Goal: Book appointment/travel/reservation

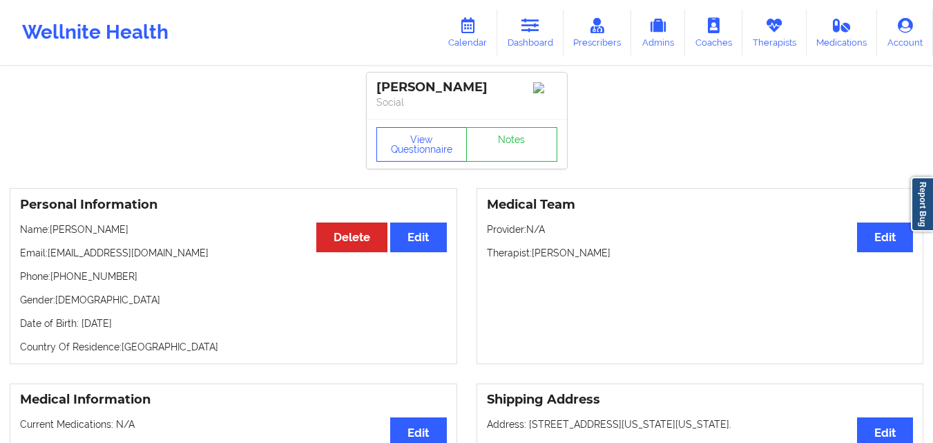
click at [599, 313] on div "Medical Team Edit Provider: N/A Therapist: [PERSON_NAME]" at bounding box center [699, 276] width 447 height 176
click at [525, 44] on link "Dashboard" at bounding box center [530, 33] width 66 height 46
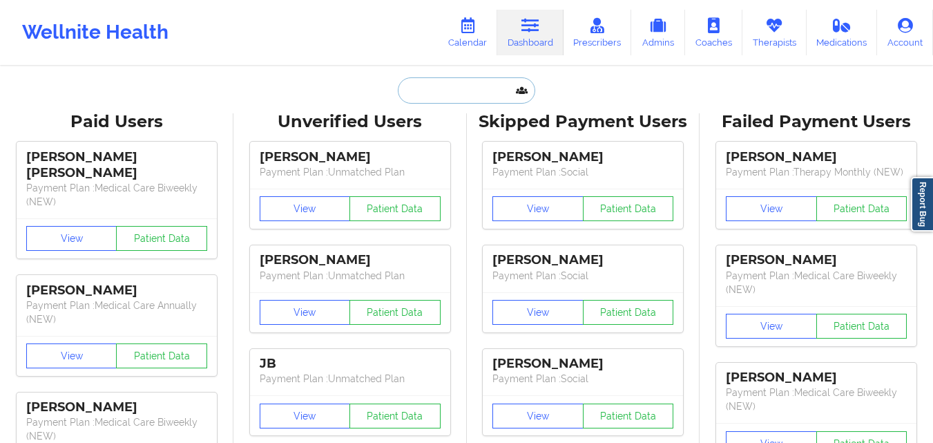
click at [416, 93] on input "text" at bounding box center [466, 90] width 137 height 26
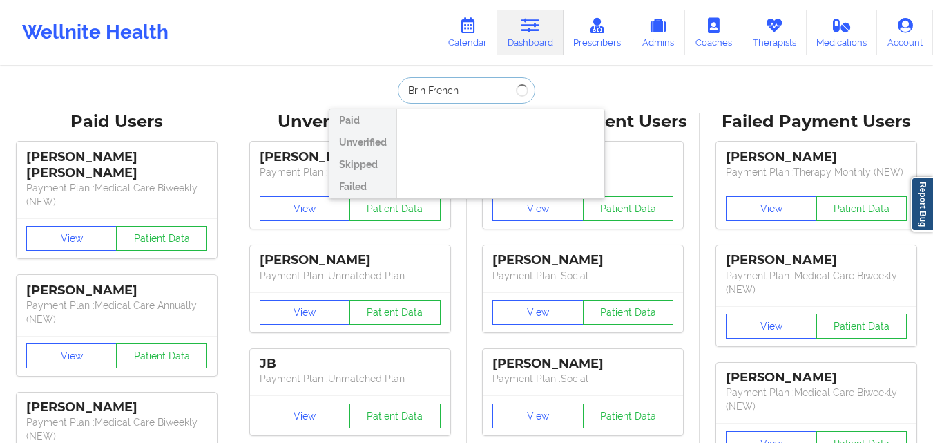
type input "[PERSON_NAME]"
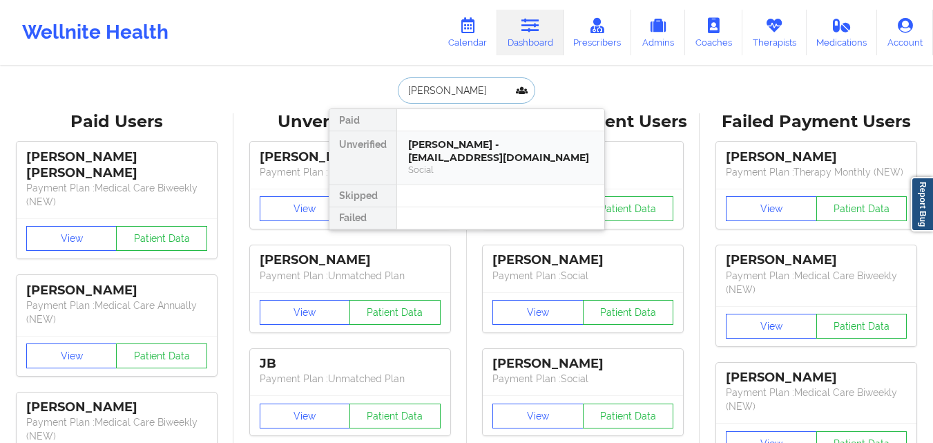
click at [474, 157] on div "[PERSON_NAME] - [EMAIL_ADDRESS][DOMAIN_NAME]" at bounding box center [500, 151] width 185 height 26
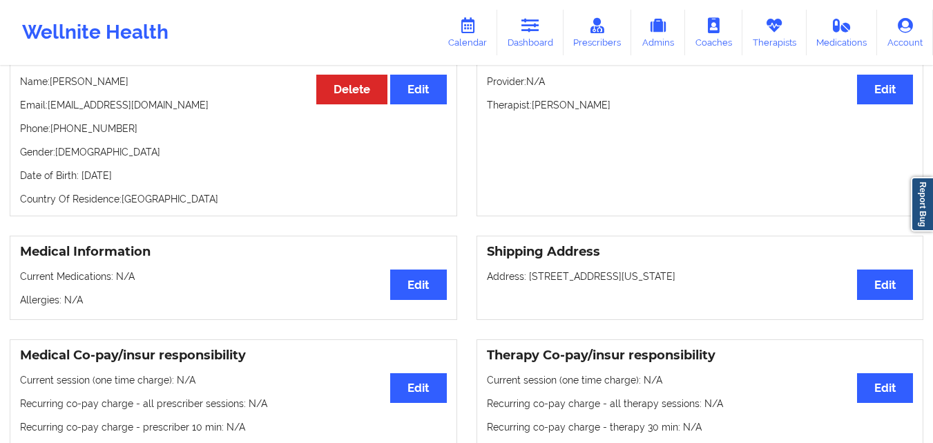
scroll to position [138, 0]
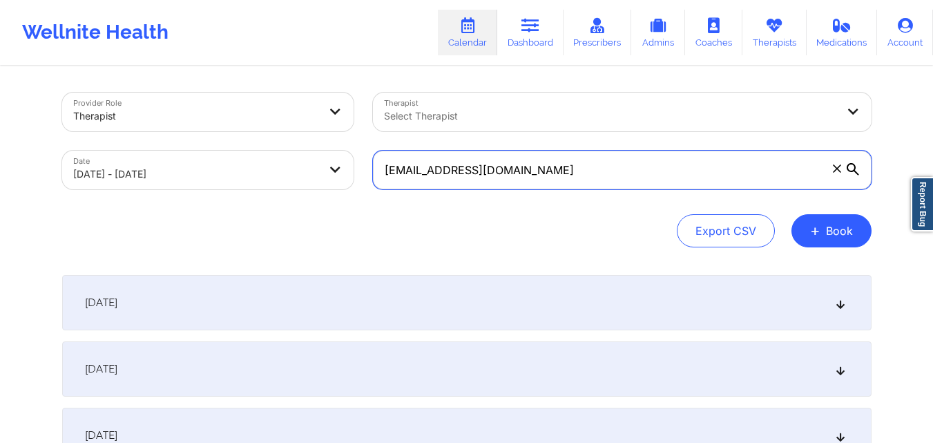
click at [624, 172] on input "terry_chun2002@yahoo.com" at bounding box center [622, 170] width 499 height 39
paste input "[EMAIL_ADDRESS][DOMAIN_NAME]"
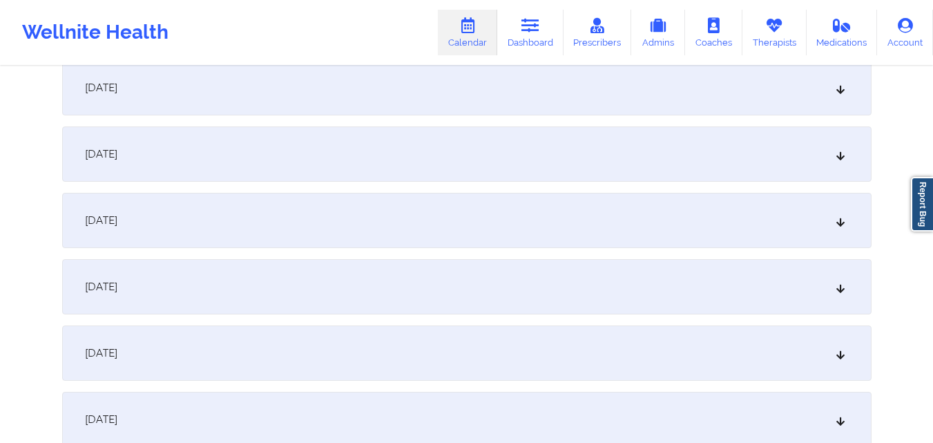
scroll to position [1588, 0]
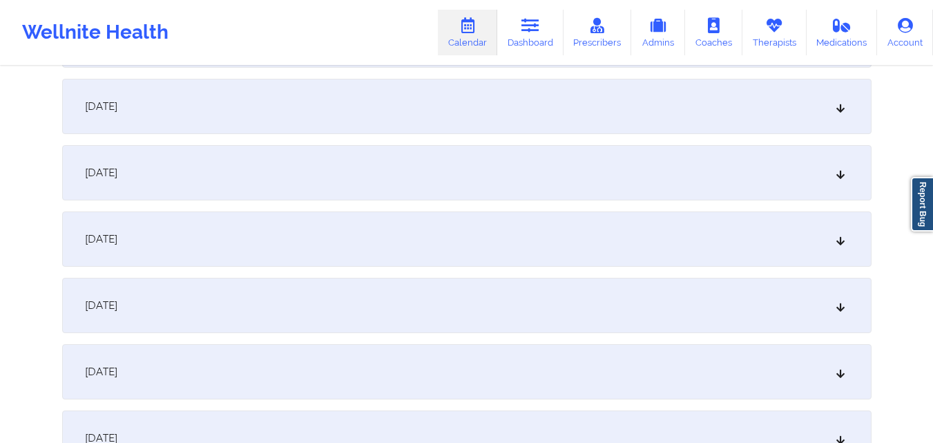
click at [508, 112] on div "October 22, 2025" at bounding box center [466, 106] width 809 height 55
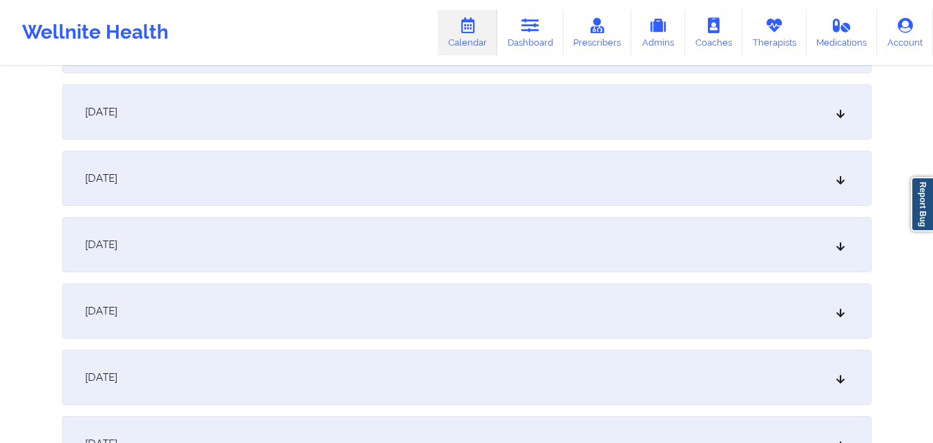
scroll to position [2486, 0]
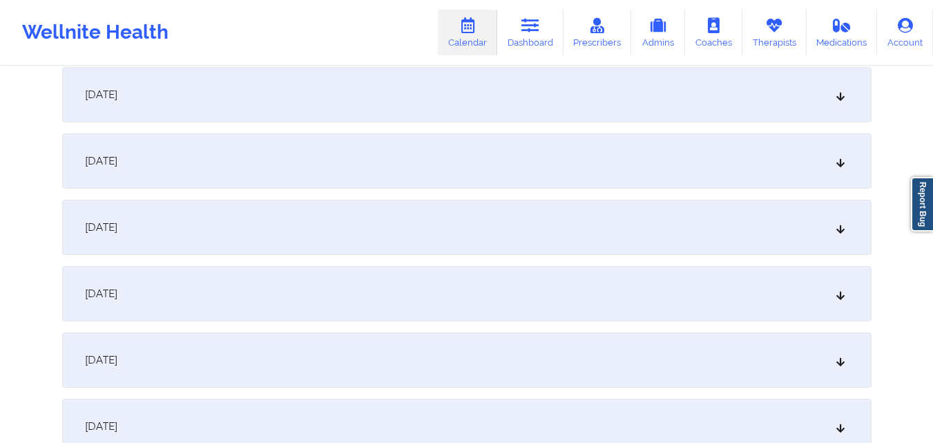
click at [521, 313] on div "November 5, 2025" at bounding box center [466, 293] width 809 height 55
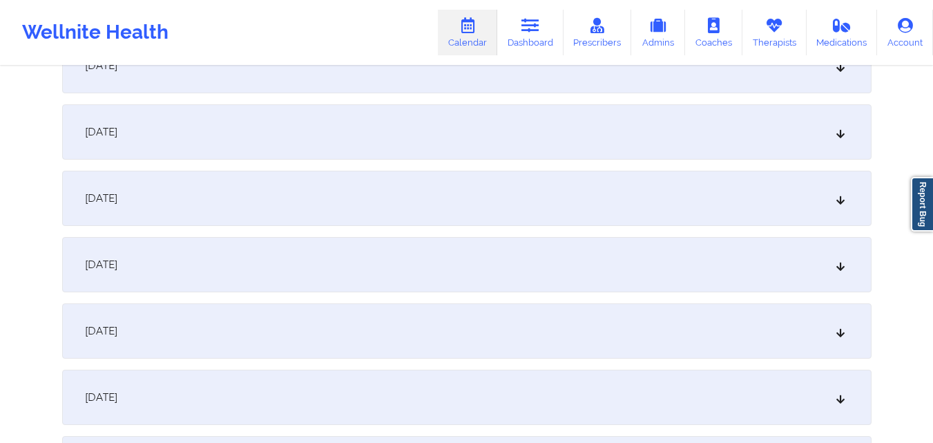
scroll to position [3590, 0]
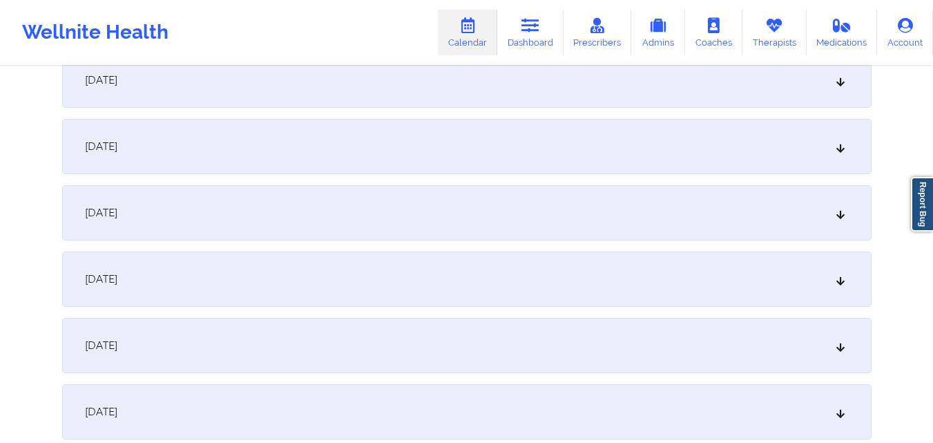
click at [577, 222] on div "November 19, 2025" at bounding box center [466, 212] width 809 height 55
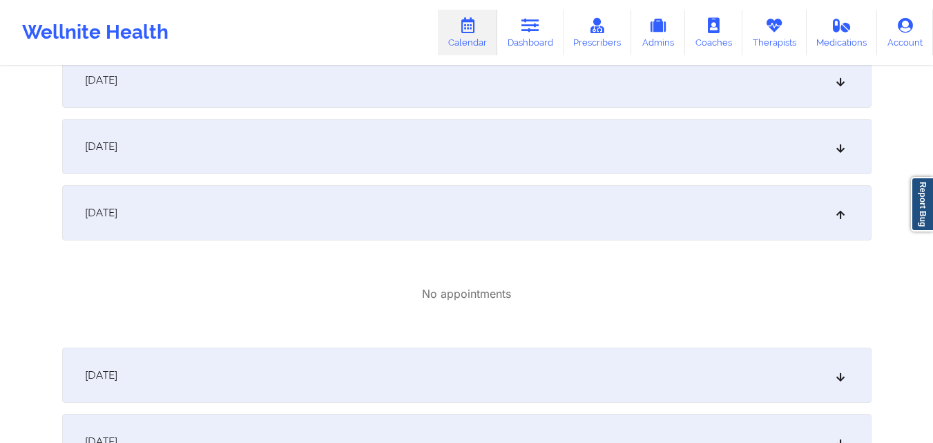
click at [648, 264] on div "No appointments" at bounding box center [466, 293] width 809 height 85
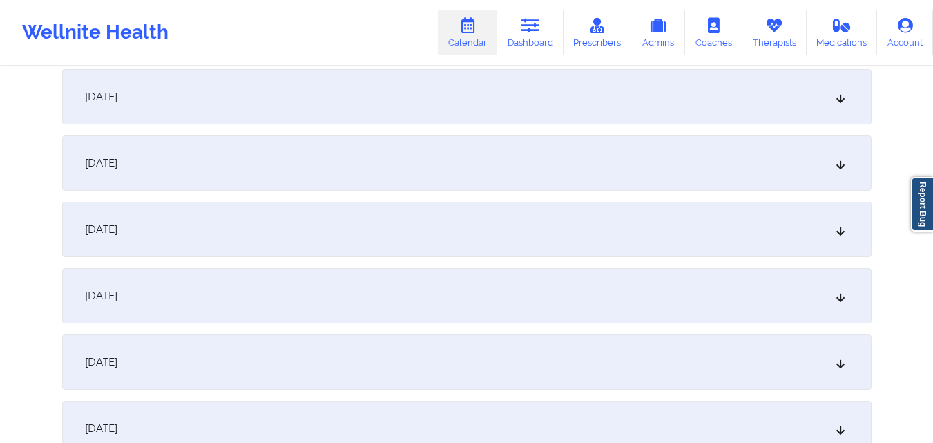
scroll to position [0, 0]
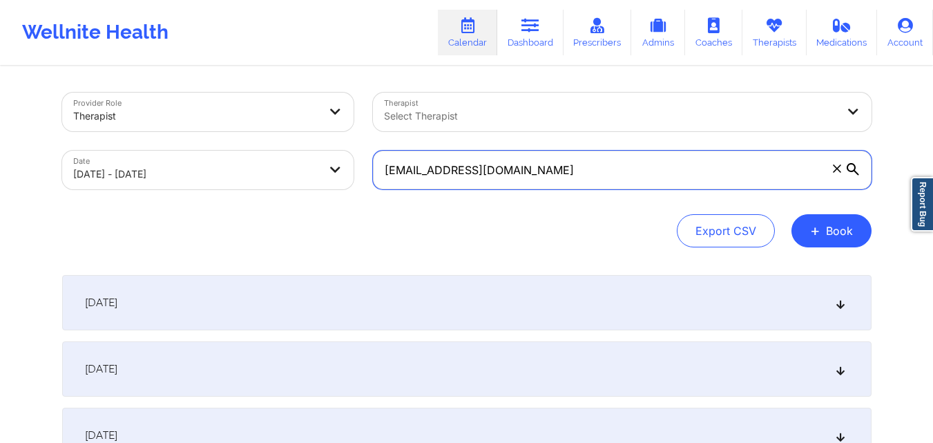
click at [591, 169] on input "[EMAIL_ADDRESS][DOMAIN_NAME]" at bounding box center [622, 170] width 499 height 39
paste input "[EMAIL_ADDRESS][DOMAIN_NAME]"
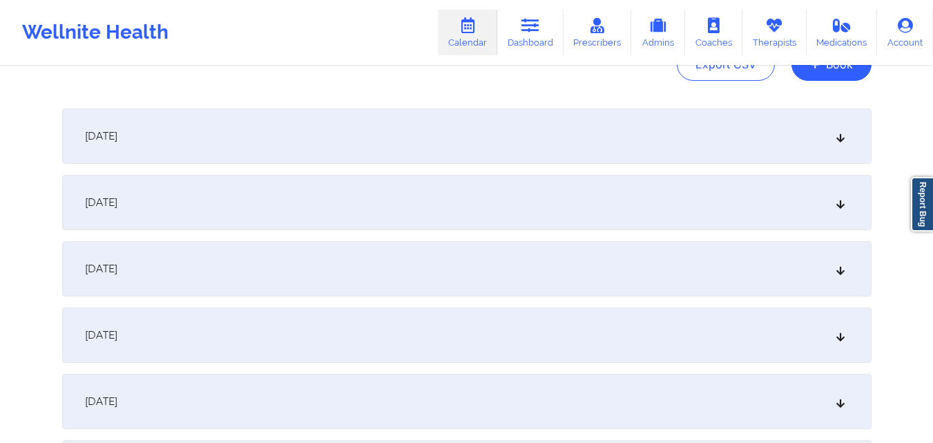
scroll to position [207, 0]
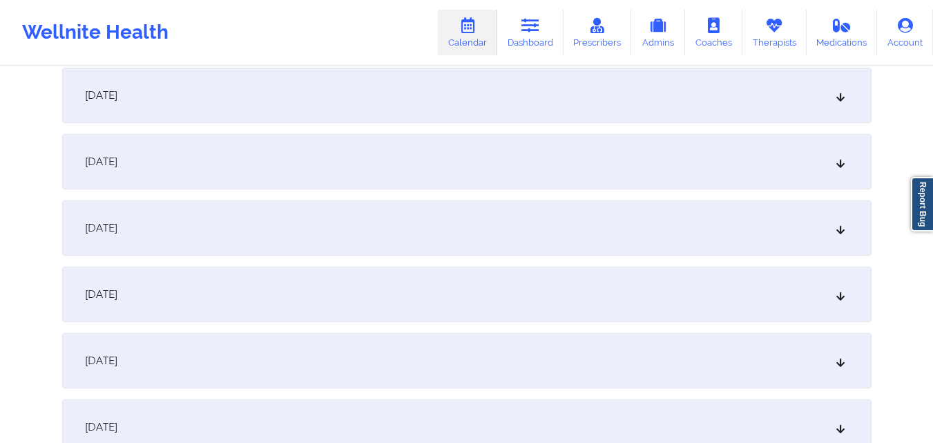
type input "[EMAIL_ADDRESS][DOMAIN_NAME]"
click at [407, 376] on div "October 5, 2025" at bounding box center [466, 360] width 809 height 55
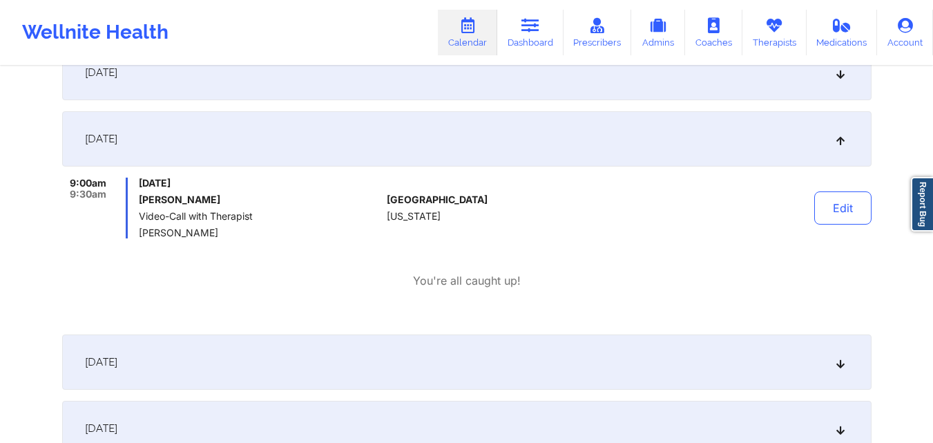
scroll to position [414, 0]
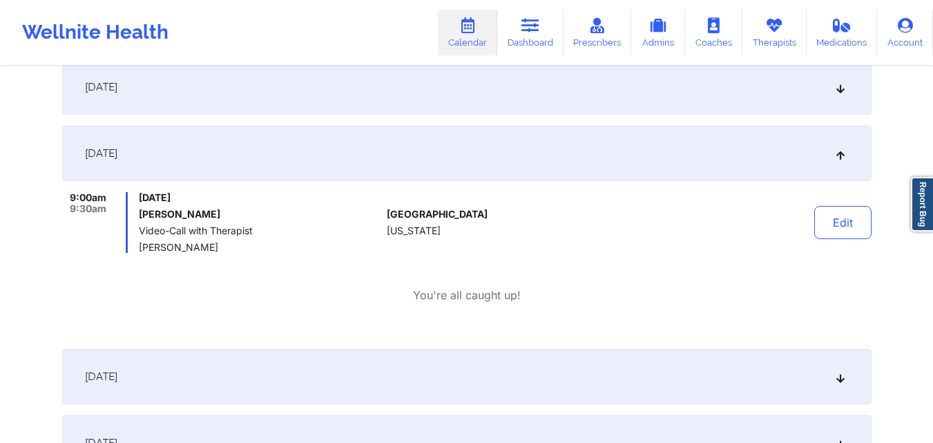
click at [505, 251] on div "United States Florida" at bounding box center [463, 222] width 153 height 61
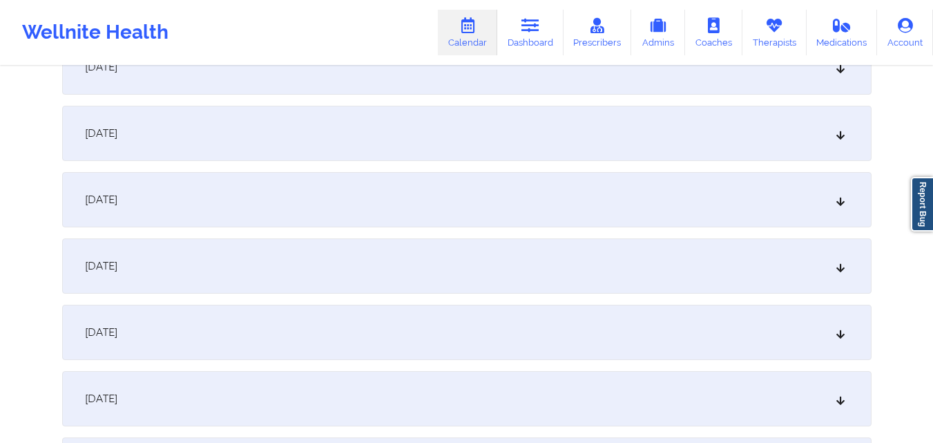
scroll to position [898, 0]
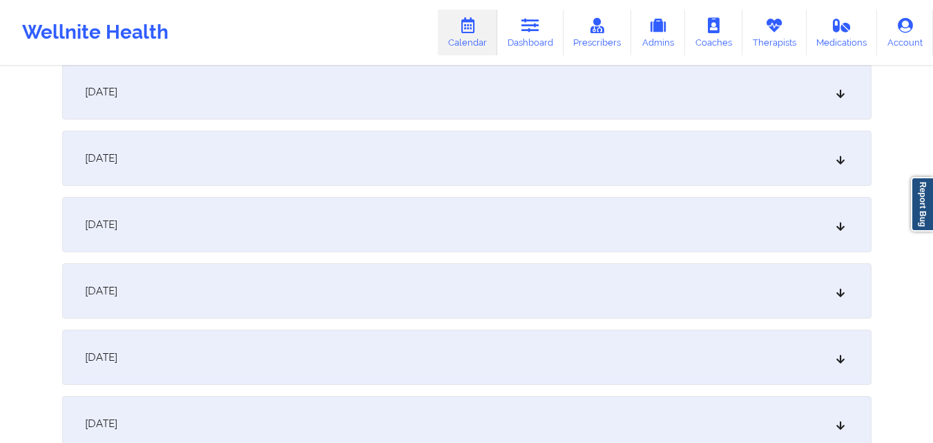
click at [501, 301] on div "October 12, 2025" at bounding box center [466, 290] width 809 height 55
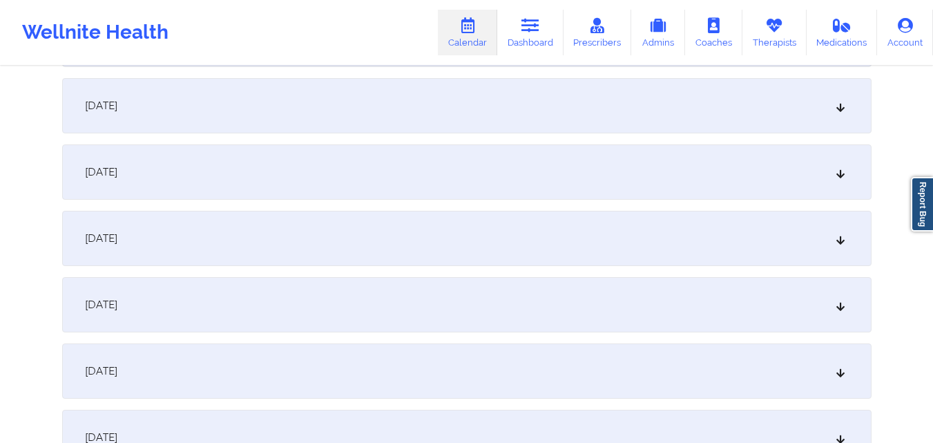
scroll to position [1588, 0]
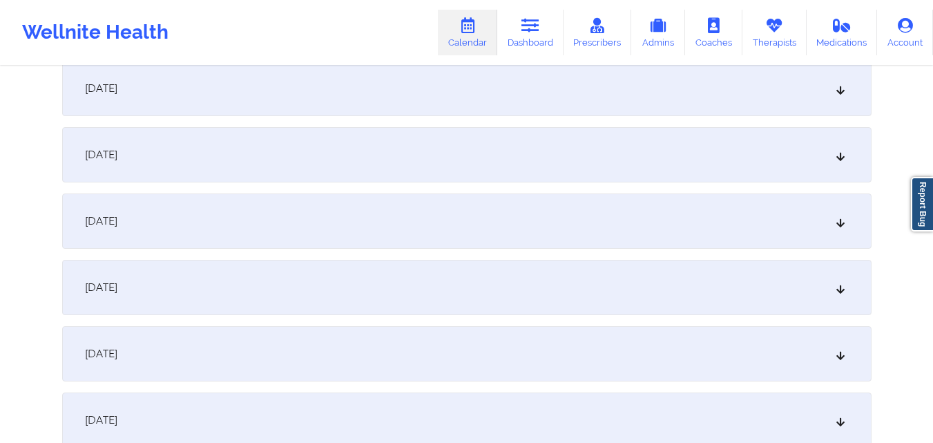
click at [448, 234] on div "October 19, 2025" at bounding box center [466, 220] width 809 height 55
click at [414, 271] on div "October 26, 2025" at bounding box center [466, 289] width 809 height 55
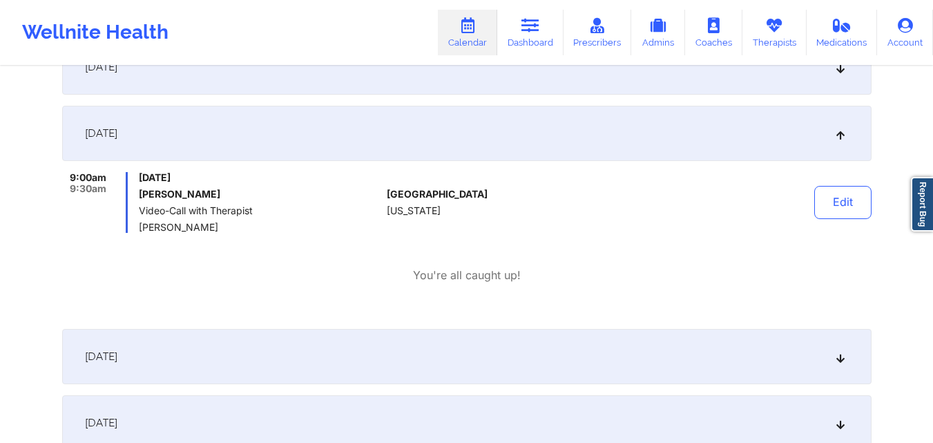
scroll to position [1657, 0]
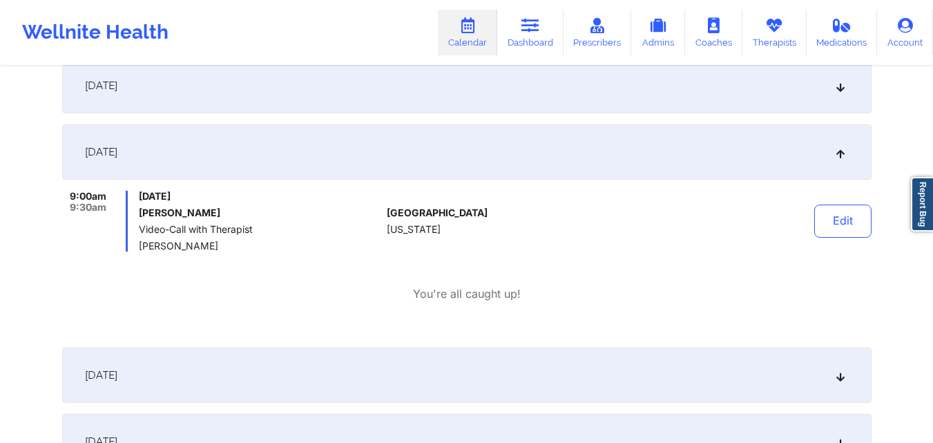
click at [621, 256] on div "9:00am 9:30am Sunday, October 19, 2025 Brian French Video-Call with Therapist D…" at bounding box center [466, 246] width 809 height 111
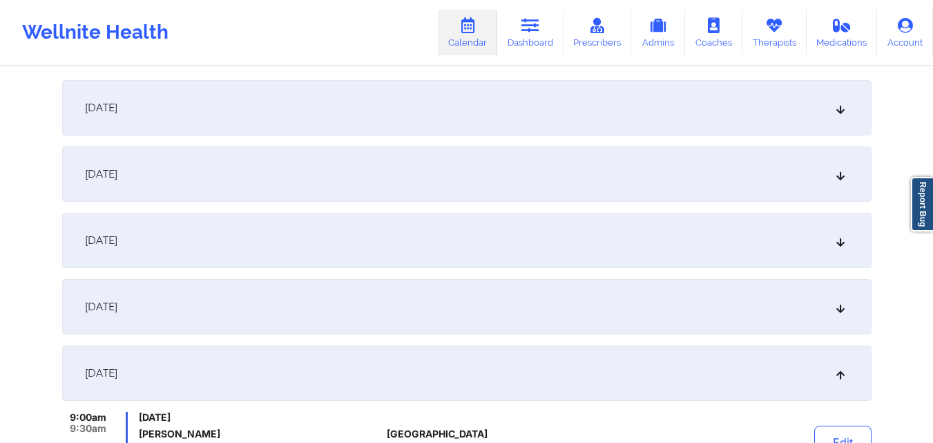
scroll to position [0, 0]
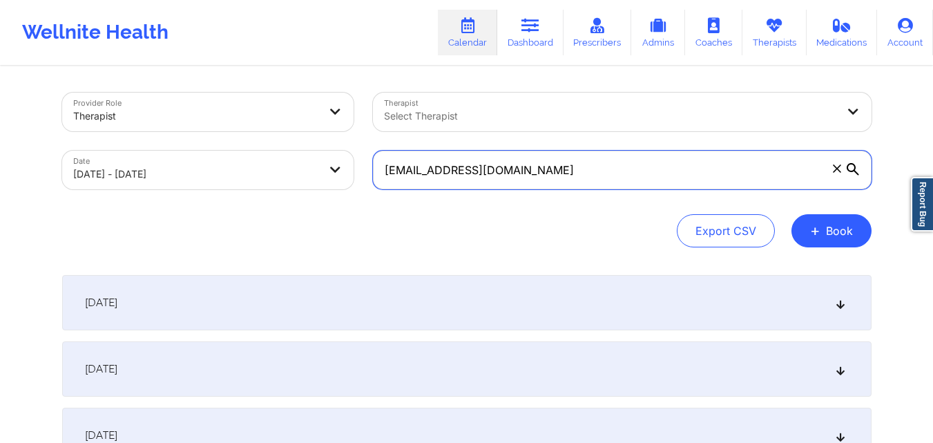
click at [608, 166] on input "[EMAIL_ADDRESS][DOMAIN_NAME]" at bounding box center [622, 170] width 499 height 39
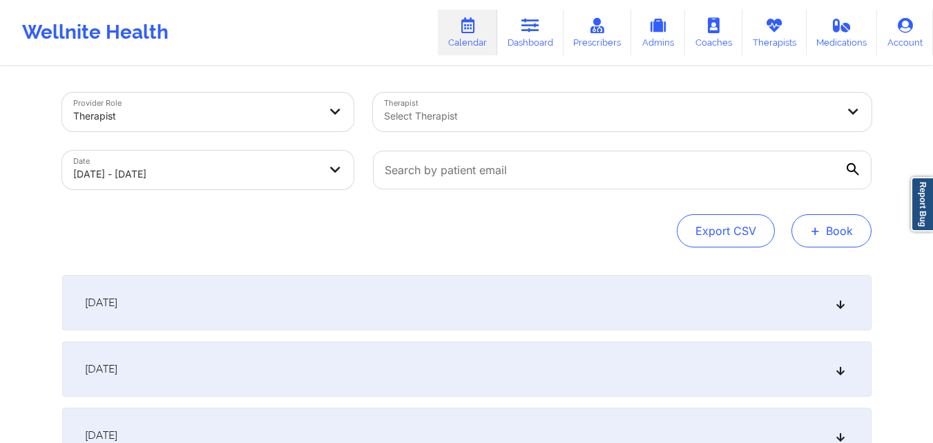
click at [845, 238] on button "+ Book" at bounding box center [831, 230] width 80 height 33
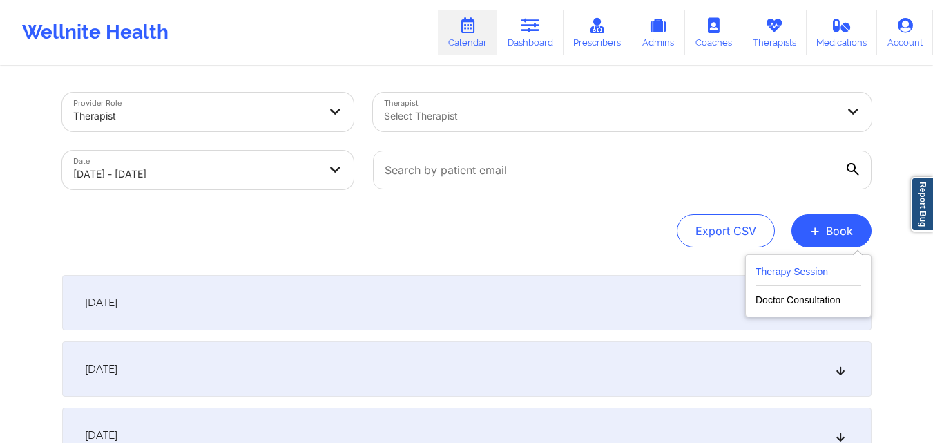
click at [811, 271] on button "Therapy Session" at bounding box center [808, 274] width 106 height 23
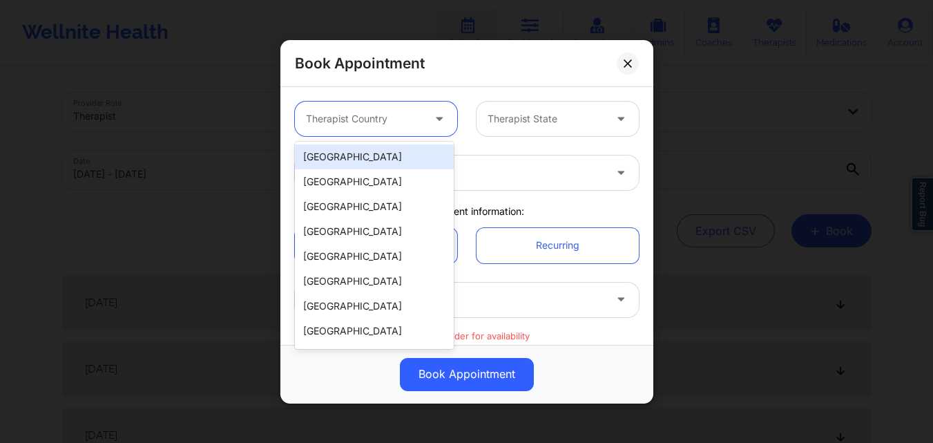
click at [398, 122] on div at bounding box center [364, 118] width 117 height 17
drag, startPoint x: 383, startPoint y: 162, endPoint x: 607, endPoint y: 93, distance: 234.8
click at [383, 161] on div "[GEOGRAPHIC_DATA]" at bounding box center [374, 156] width 159 height 25
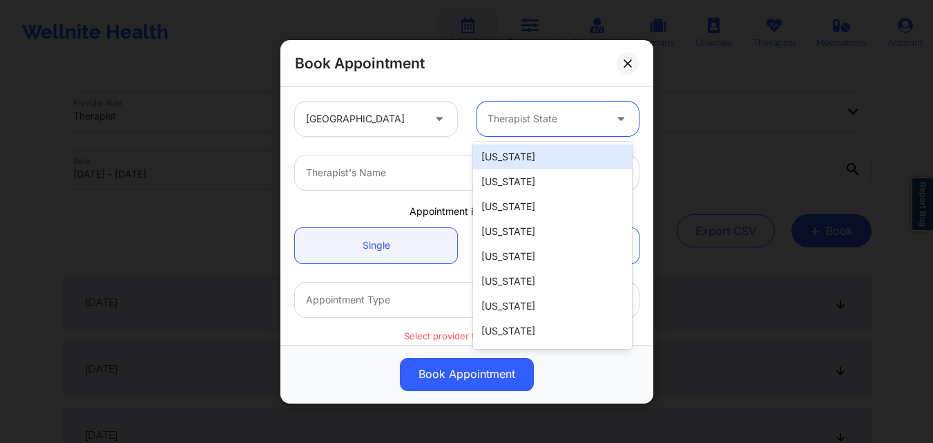
click at [586, 122] on div at bounding box center [545, 118] width 117 height 17
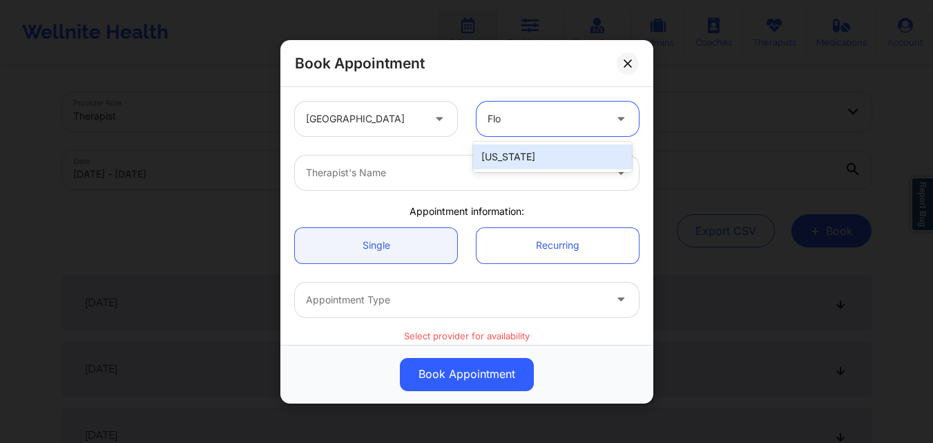
type input "Flor"
click at [485, 174] on div at bounding box center [455, 172] width 298 height 17
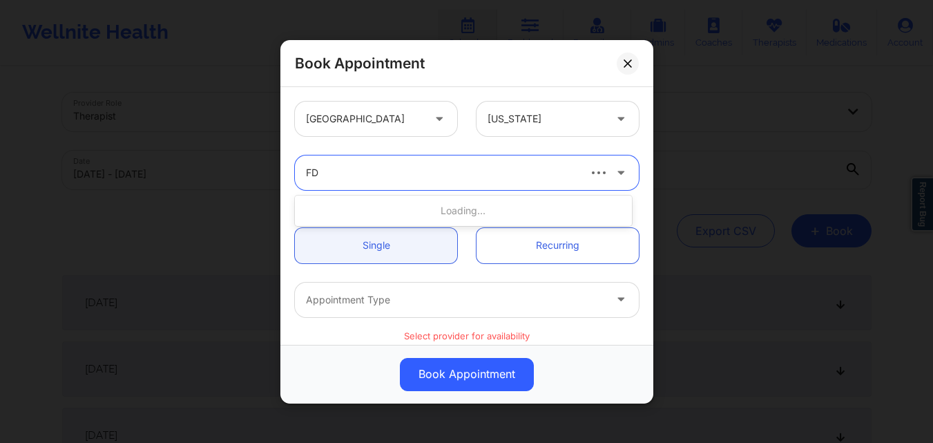
type input "F"
type input "[PERSON_NAME]"
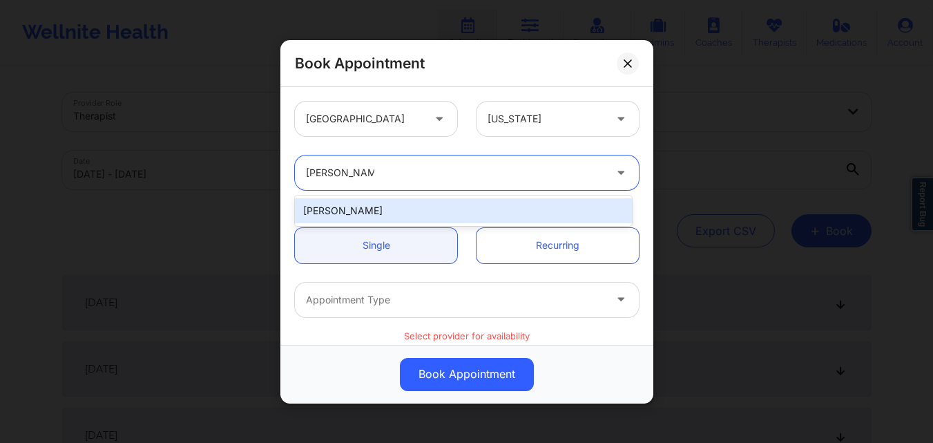
click at [387, 208] on div "[PERSON_NAME]" at bounding box center [463, 210] width 337 height 25
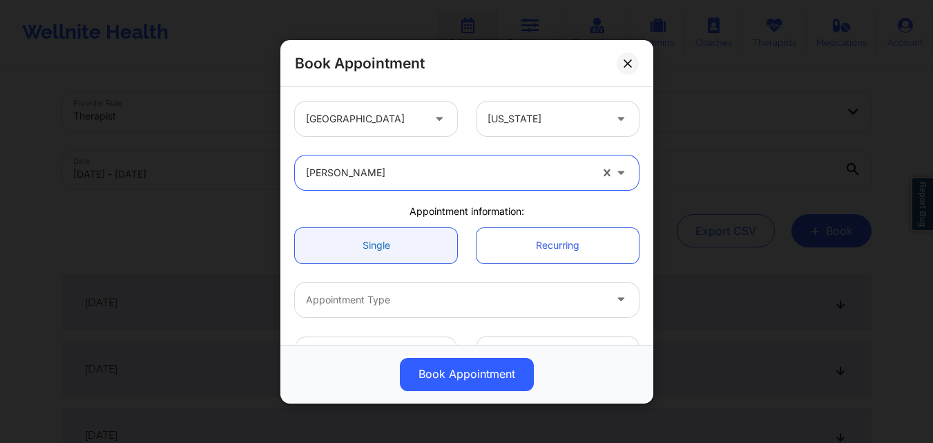
click at [384, 260] on link "Single" at bounding box center [376, 244] width 162 height 35
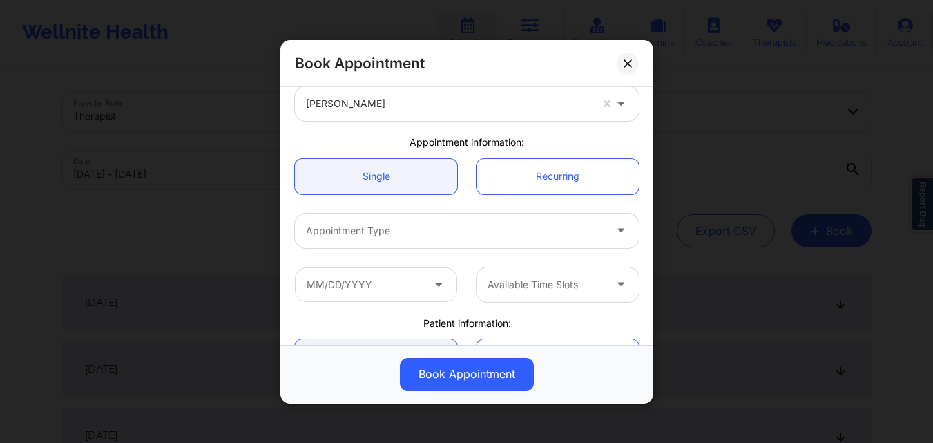
scroll to position [138, 0]
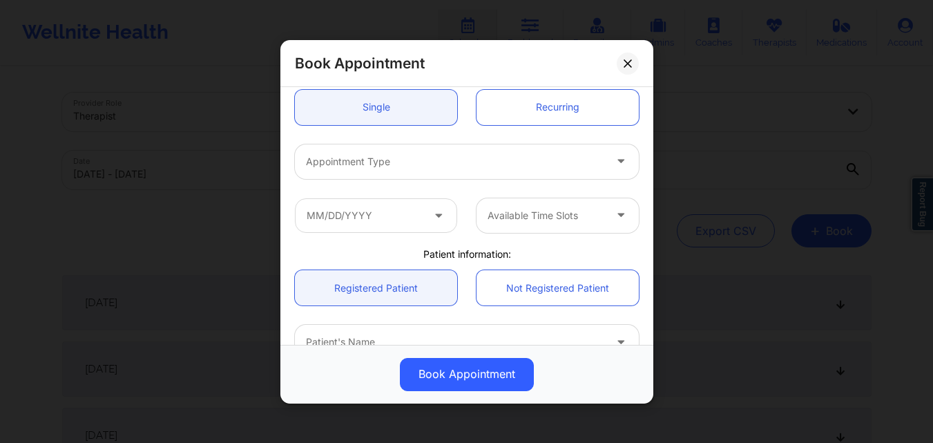
click at [405, 160] on div at bounding box center [455, 161] width 298 height 17
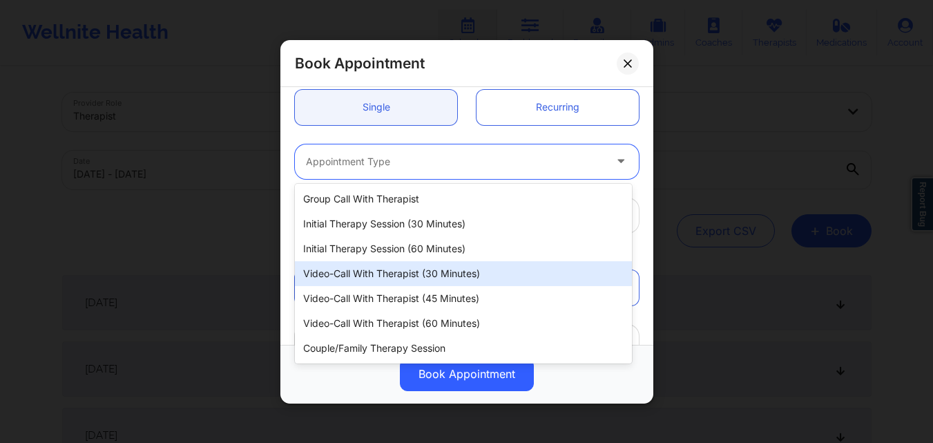
click at [395, 279] on div "Video-Call with Therapist (30 minutes)" at bounding box center [463, 273] width 337 height 25
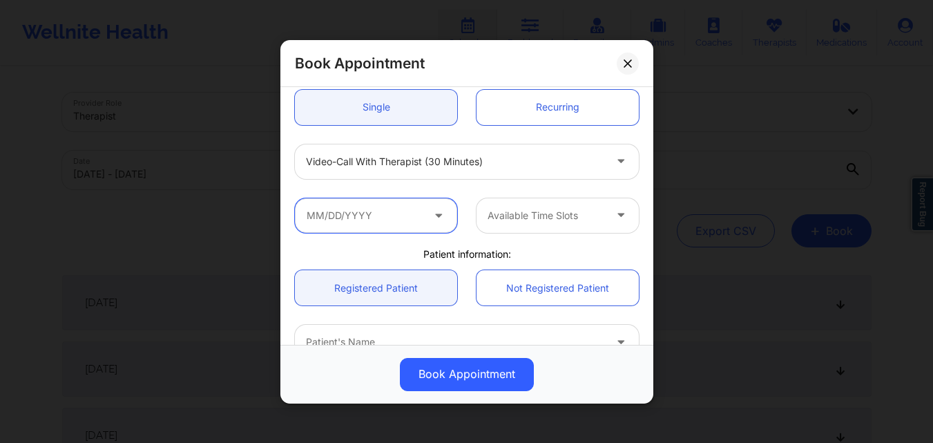
click at [371, 215] on input "text" at bounding box center [376, 214] width 162 height 35
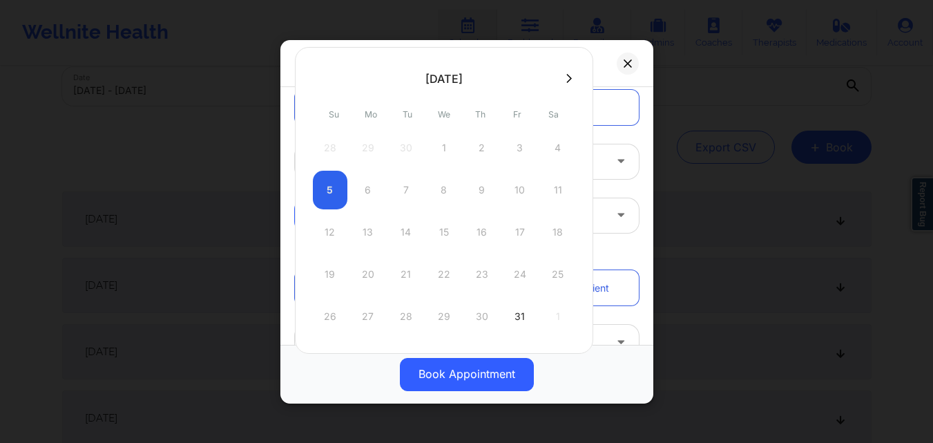
scroll to position [0, 0]
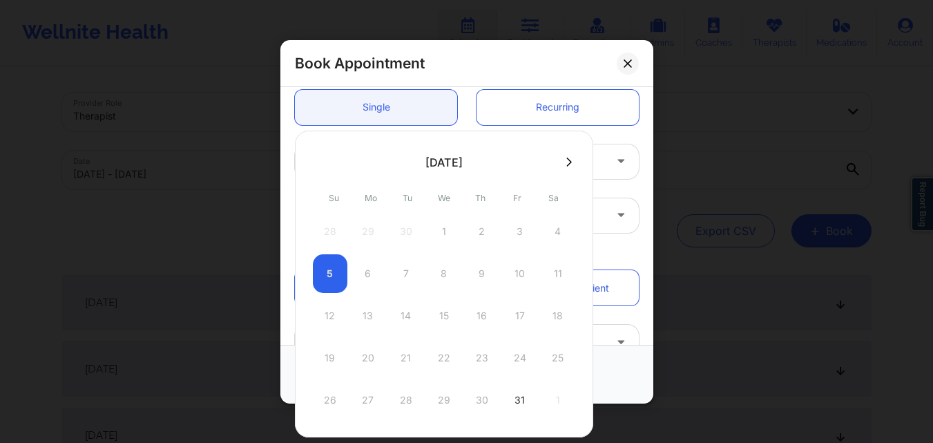
click at [365, 270] on div "5 6 7 8 9 10 11" at bounding box center [444, 273] width 262 height 39
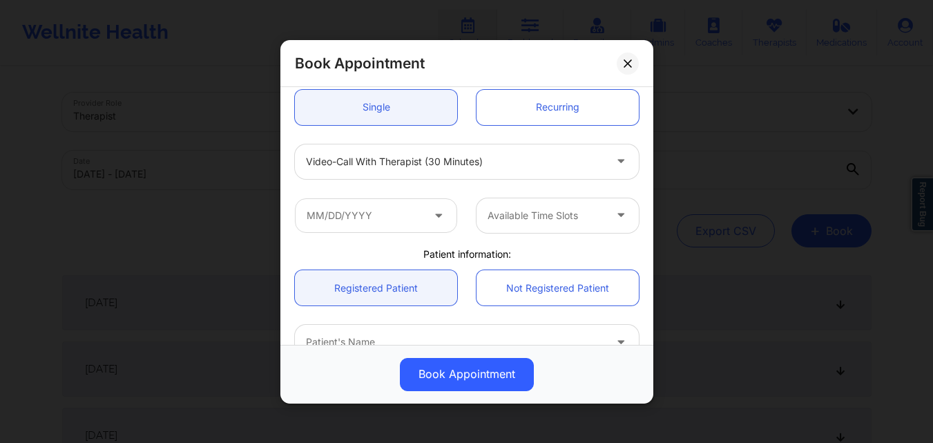
click at [601, 133] on div "Single Recurring" at bounding box center [466, 106] width 363 height 55
click at [626, 65] on icon at bounding box center [627, 63] width 8 height 8
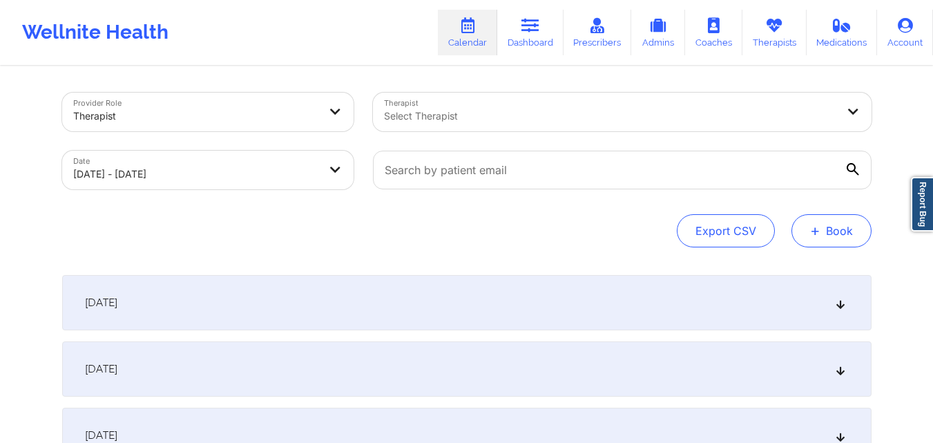
click at [820, 238] on button "+ Book" at bounding box center [831, 230] width 80 height 33
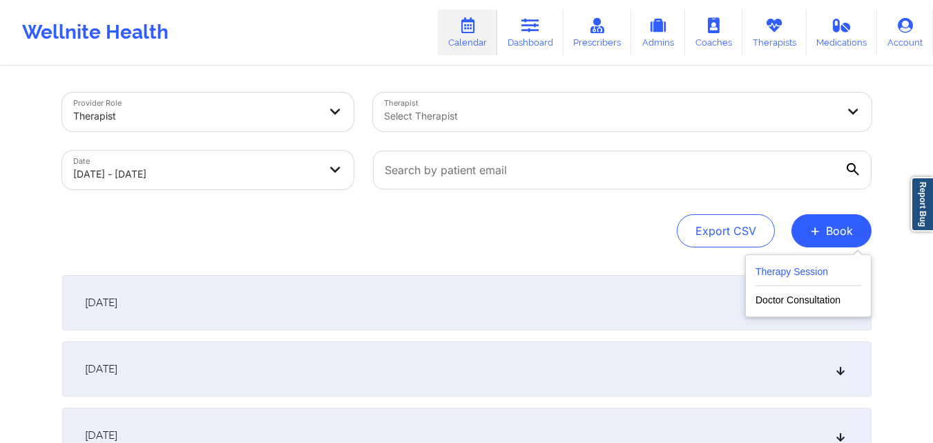
click at [829, 277] on button "Therapy Session" at bounding box center [808, 274] width 106 height 23
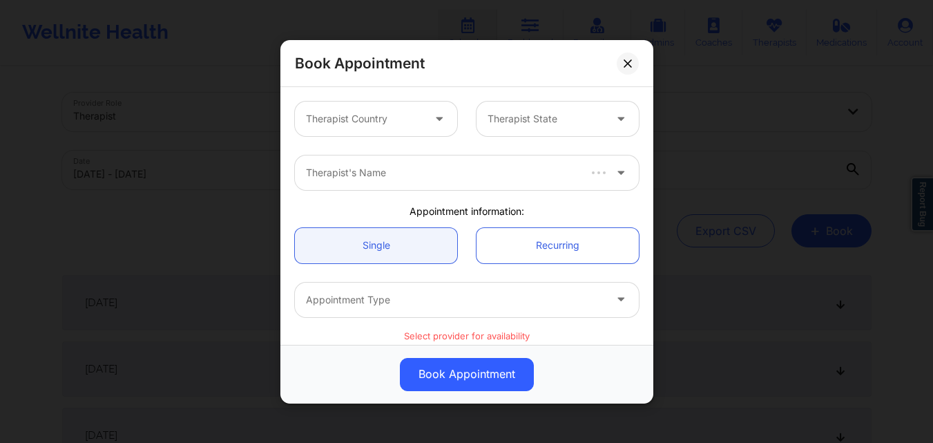
click at [356, 119] on div at bounding box center [364, 118] width 117 height 17
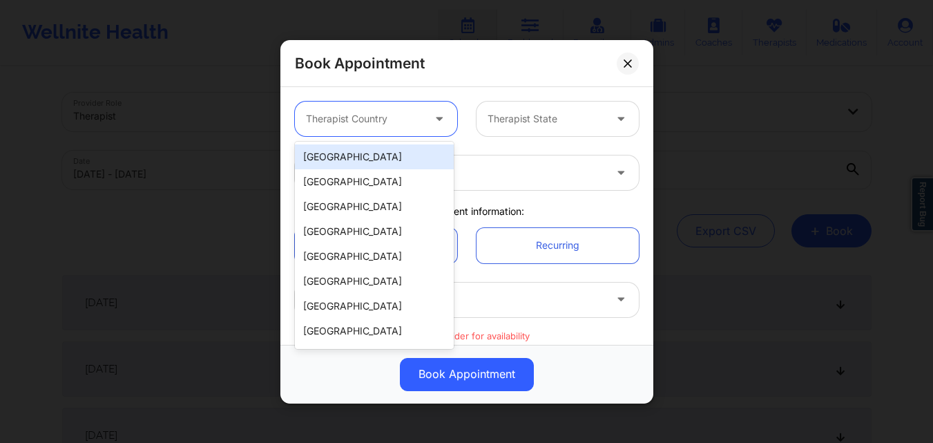
click at [356, 157] on div "[GEOGRAPHIC_DATA]" at bounding box center [374, 156] width 159 height 25
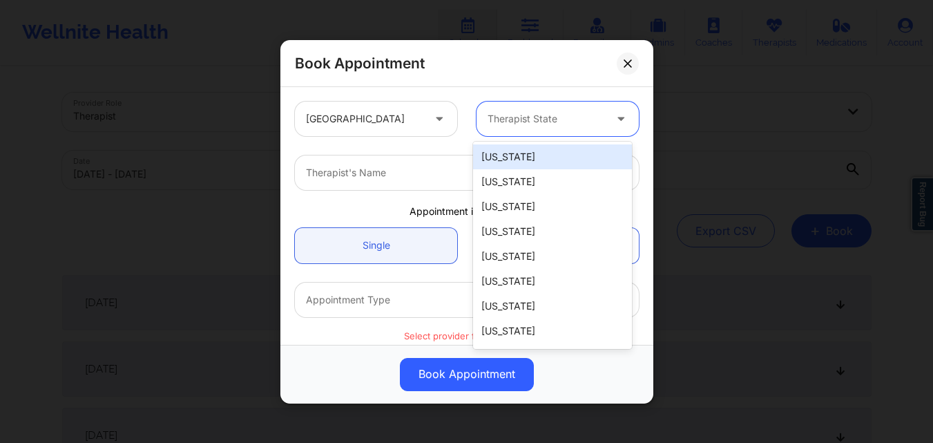
click at [549, 110] on div at bounding box center [545, 118] width 117 height 17
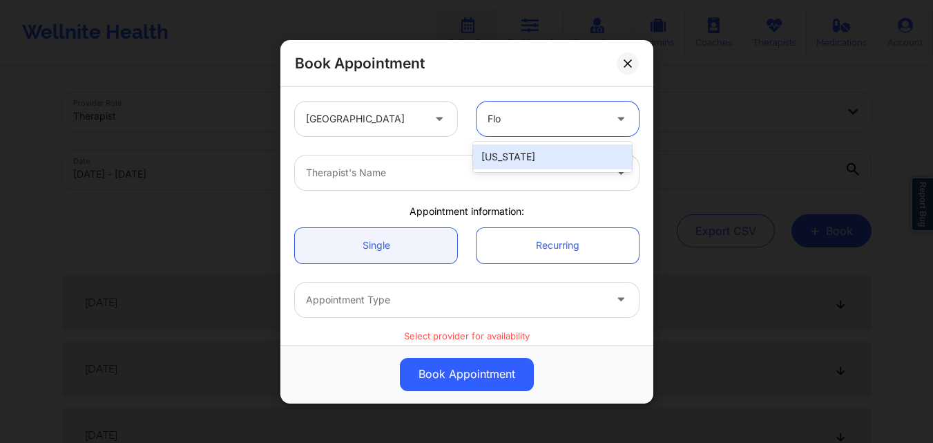
type input "Flor"
click at [495, 164] on div "Therapist's Name" at bounding box center [450, 172] width 311 height 35
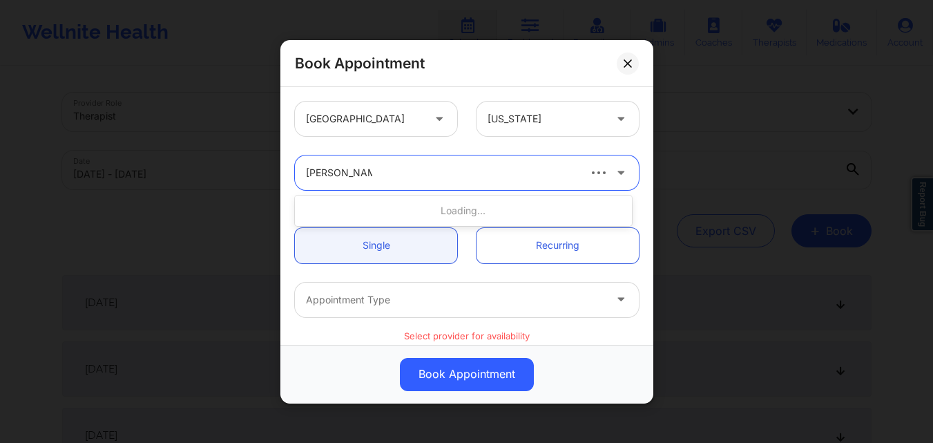
type input "[PERSON_NAME]"
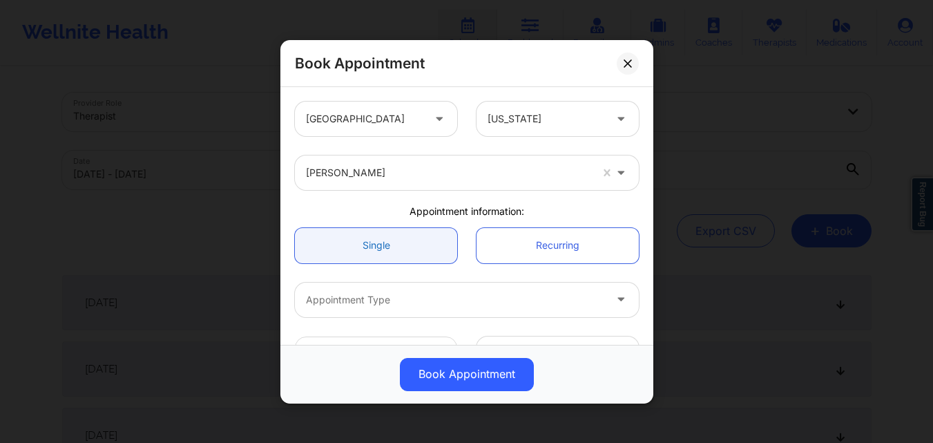
click at [356, 252] on link "Single" at bounding box center [376, 244] width 162 height 35
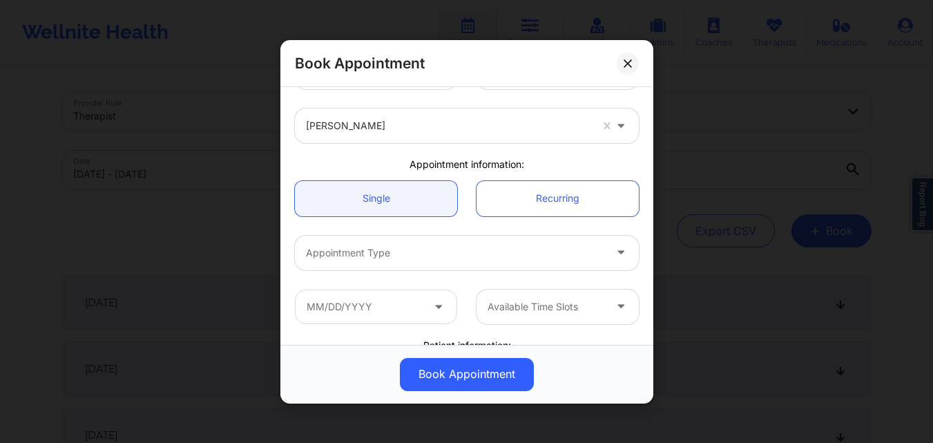
scroll to position [69, 0]
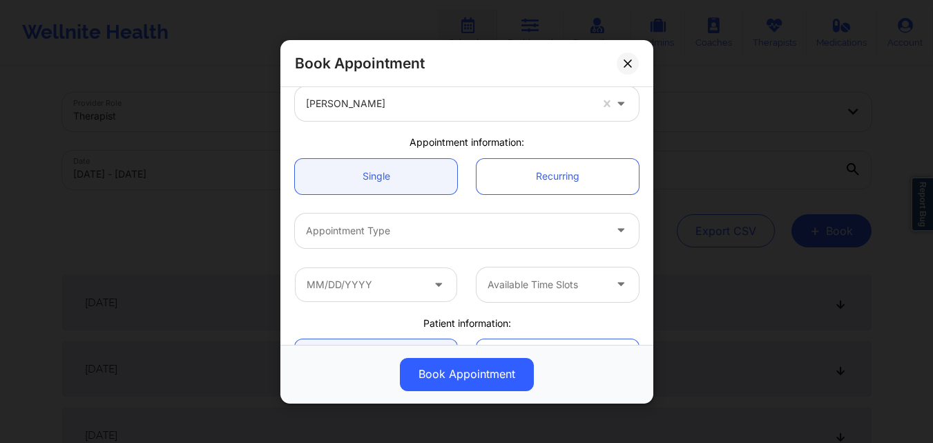
click at [397, 229] on div at bounding box center [455, 230] width 298 height 17
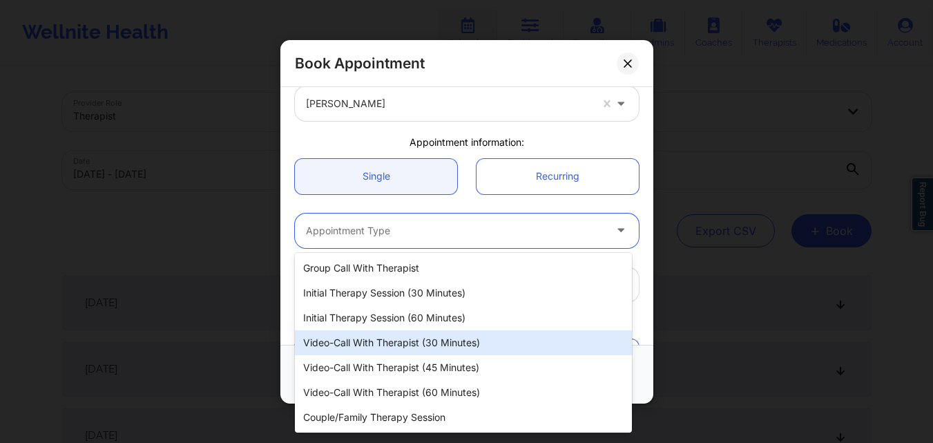
click at [407, 344] on div "Video-Call with Therapist (30 minutes)" at bounding box center [463, 342] width 337 height 25
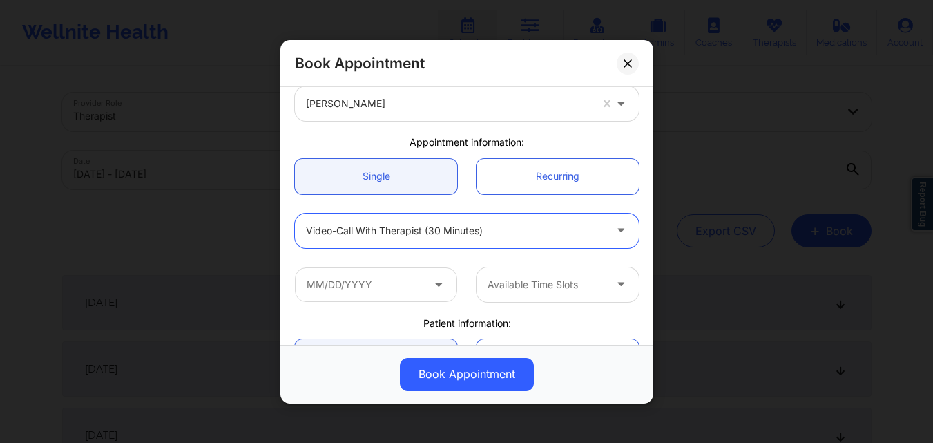
scroll to position [138, 0]
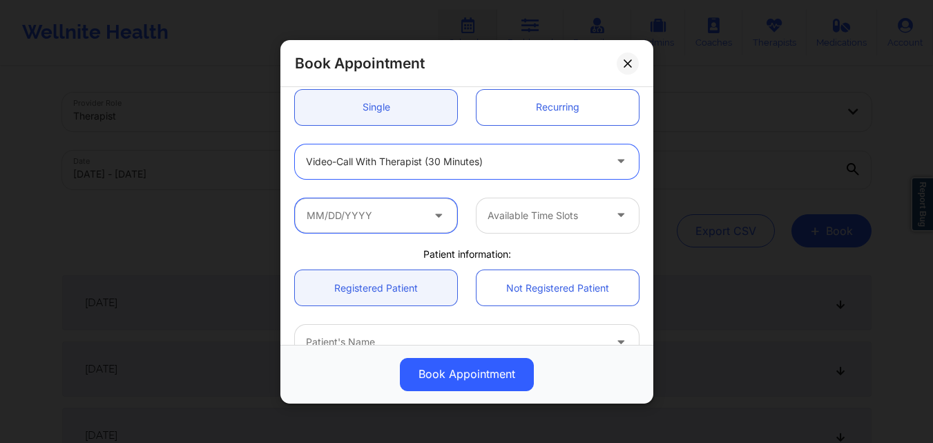
click at [406, 231] on input "text" at bounding box center [376, 214] width 162 height 35
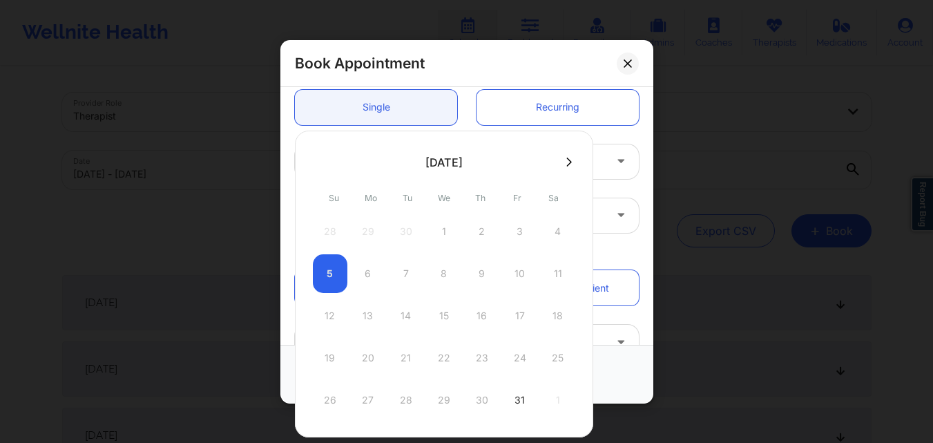
click at [570, 66] on div "Book Appointment" at bounding box center [466, 63] width 373 height 47
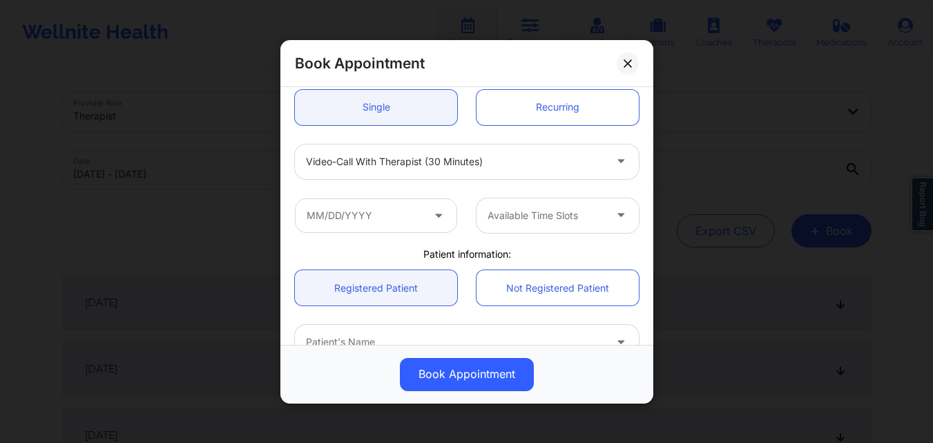
click at [527, 213] on div at bounding box center [545, 214] width 117 height 17
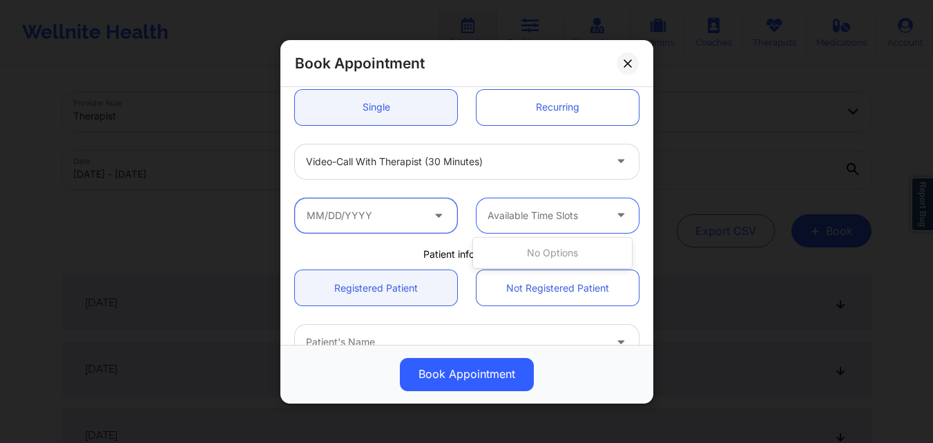
click at [397, 221] on input "text" at bounding box center [376, 214] width 162 height 35
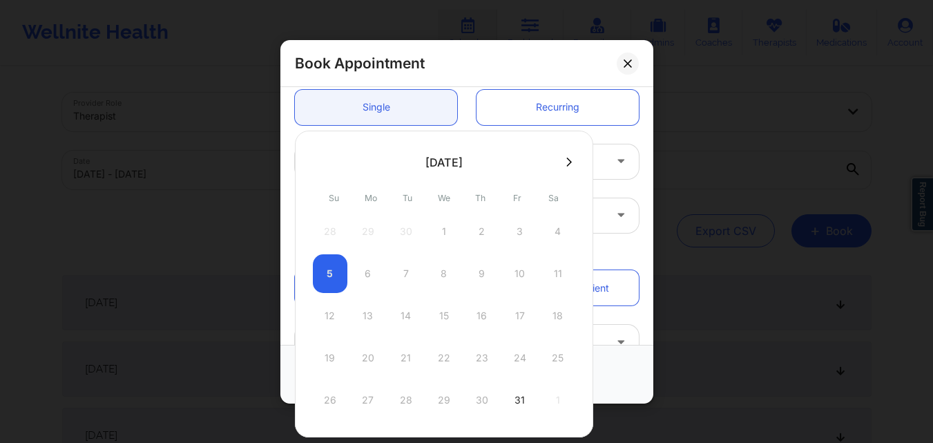
click at [507, 62] on div "Book Appointment" at bounding box center [466, 63] width 373 height 47
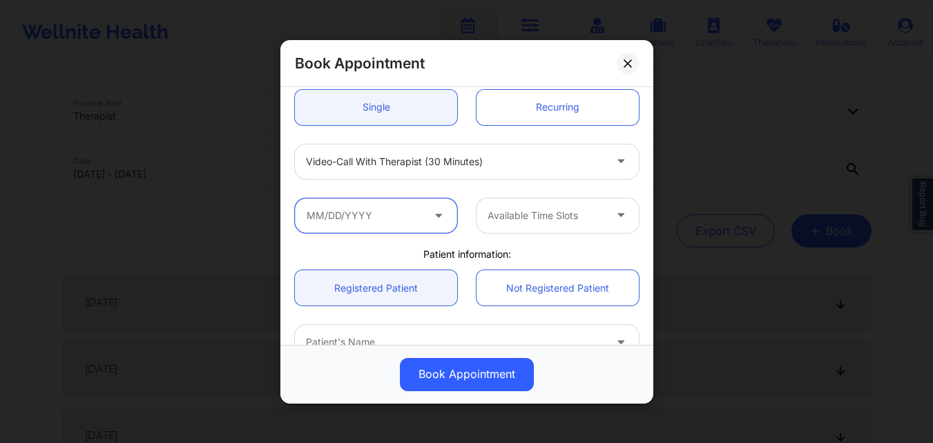
click at [380, 222] on input "text" at bounding box center [376, 214] width 162 height 35
click at [498, 57] on div "Book Appointment" at bounding box center [466, 63] width 373 height 47
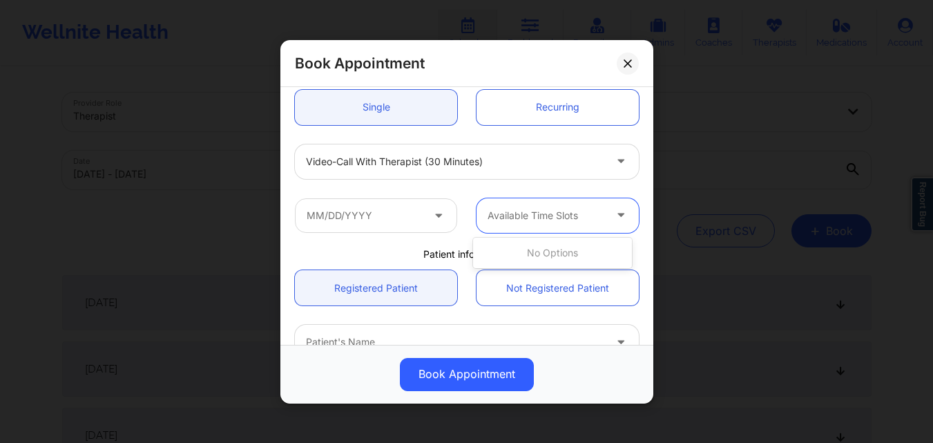
click at [579, 216] on div at bounding box center [545, 214] width 117 height 17
click at [504, 55] on div "Book Appointment" at bounding box center [466, 63] width 373 height 47
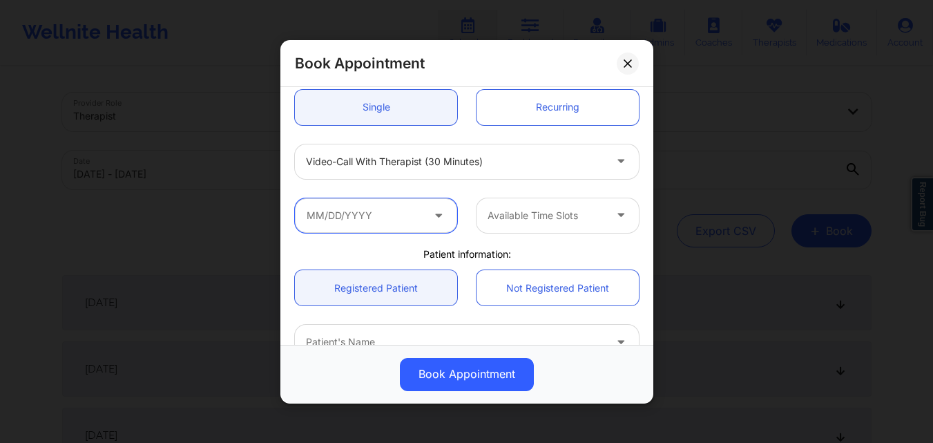
click at [396, 213] on input "text" at bounding box center [376, 214] width 162 height 35
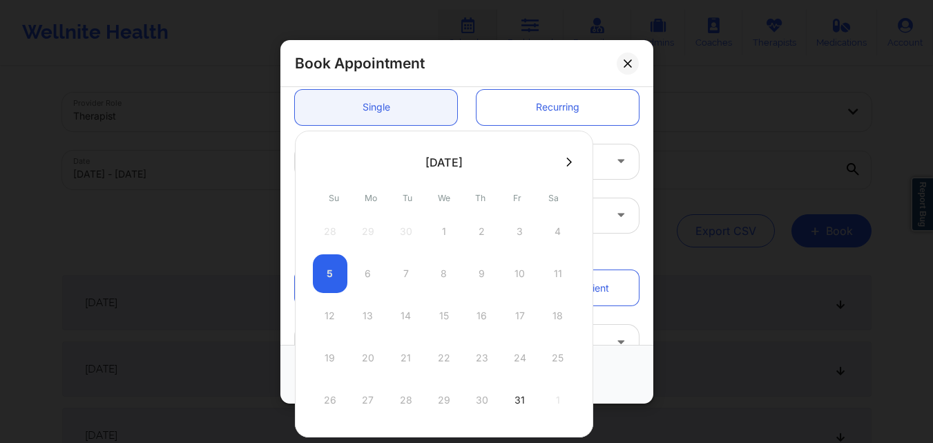
click at [492, 55] on div "Book Appointment" at bounding box center [466, 63] width 373 height 47
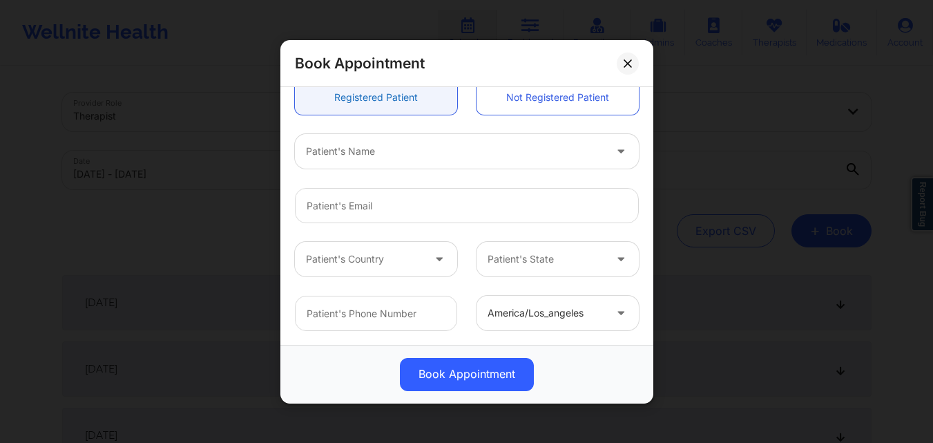
scroll to position [0, 0]
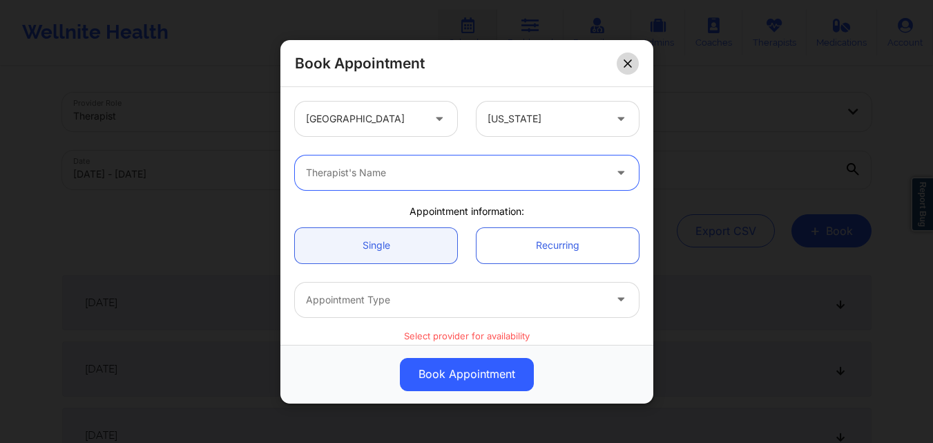
click at [623, 58] on button at bounding box center [628, 63] width 22 height 22
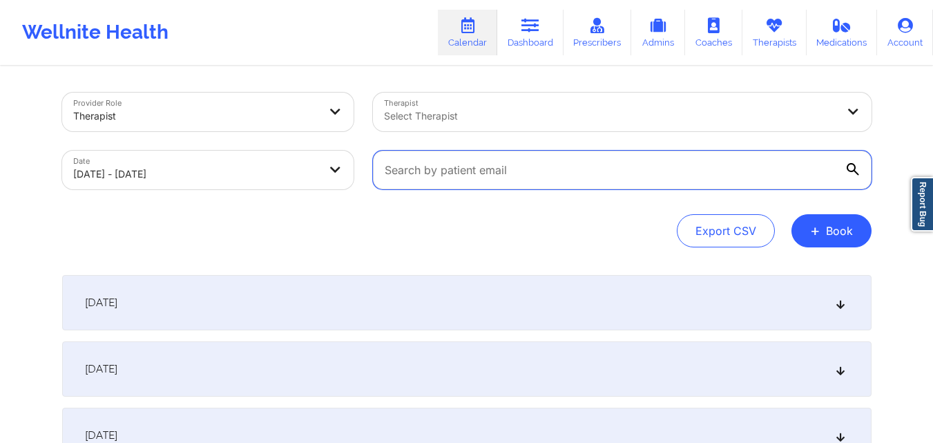
click at [552, 171] on input "text" at bounding box center [622, 170] width 499 height 39
paste input "mareesasantos91@gmail.com"
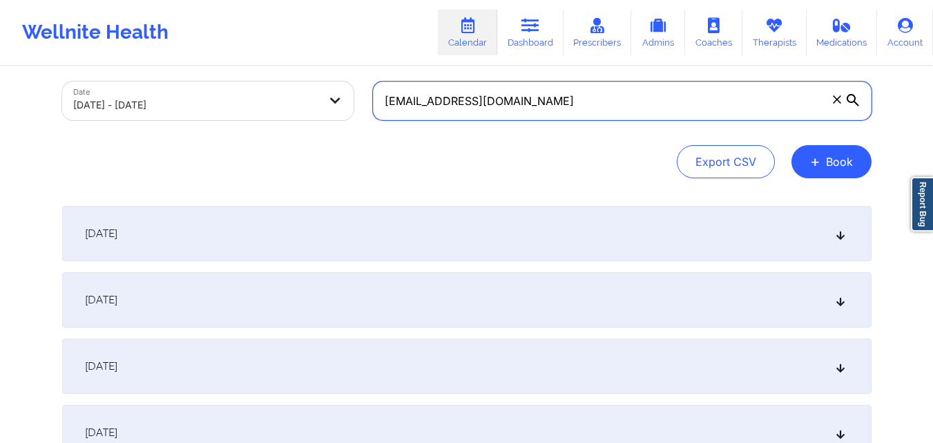
type input "mareesasantos91@gmail.com"
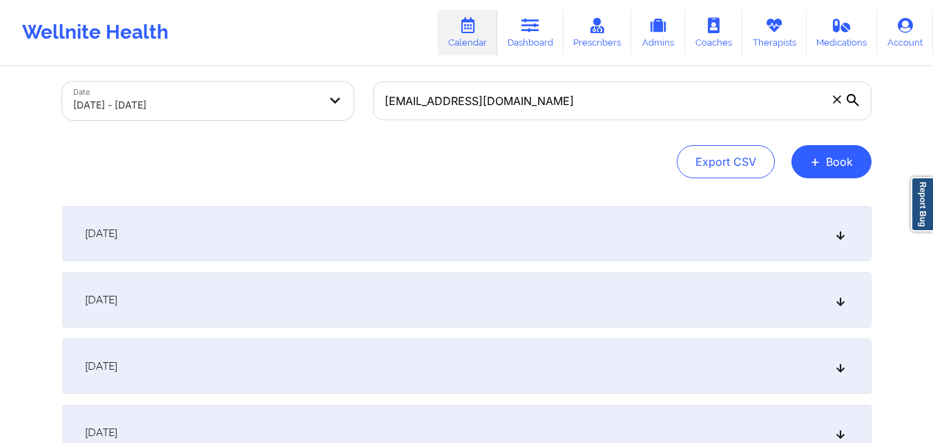
click at [376, 217] on div "October 1, 2025" at bounding box center [466, 233] width 809 height 55
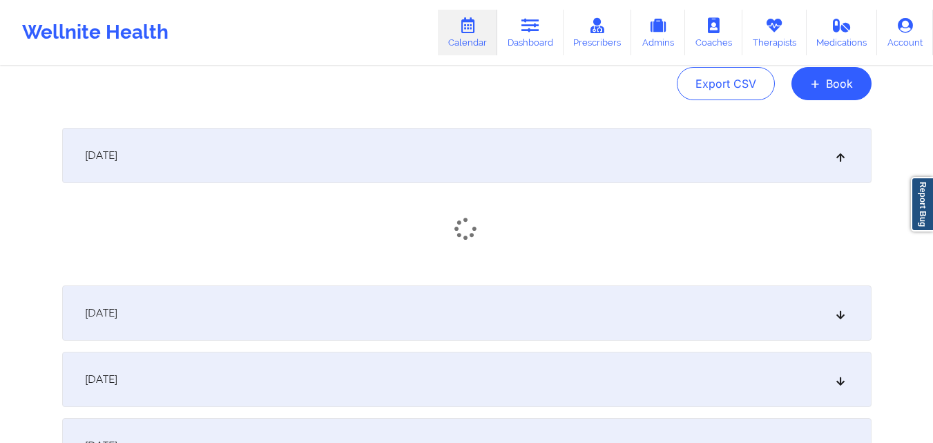
scroll to position [207, 0]
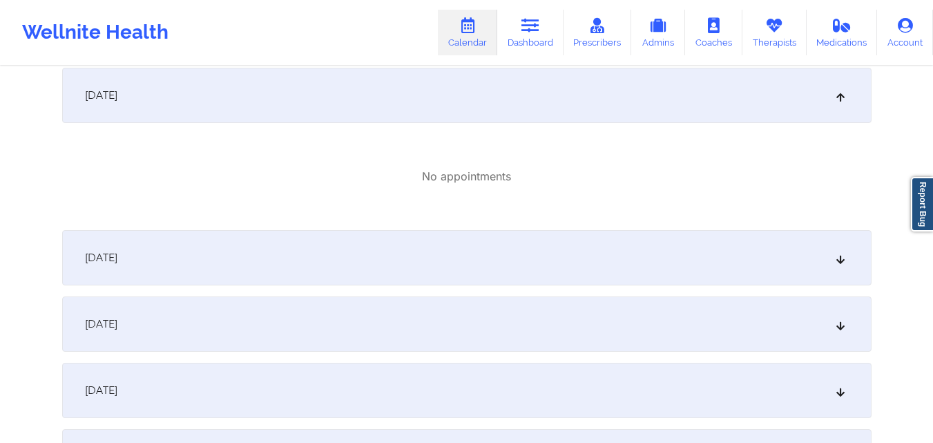
click at [429, 252] on div "October 2, 2025" at bounding box center [466, 257] width 809 height 55
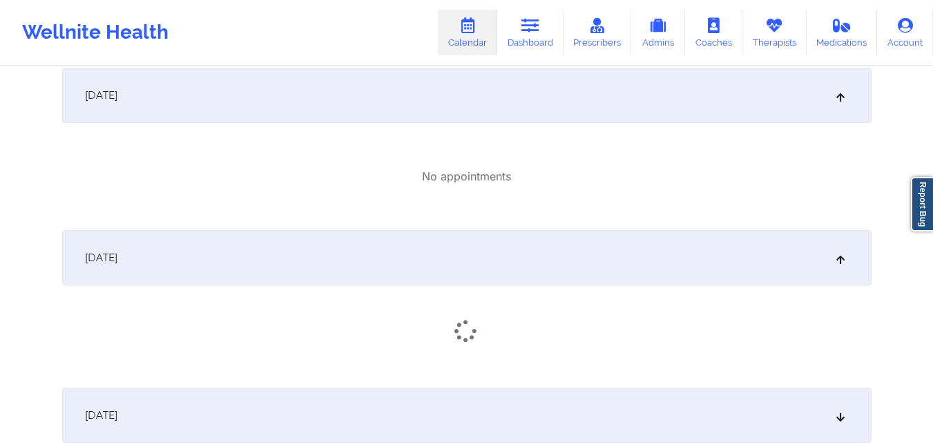
scroll to position [414, 0]
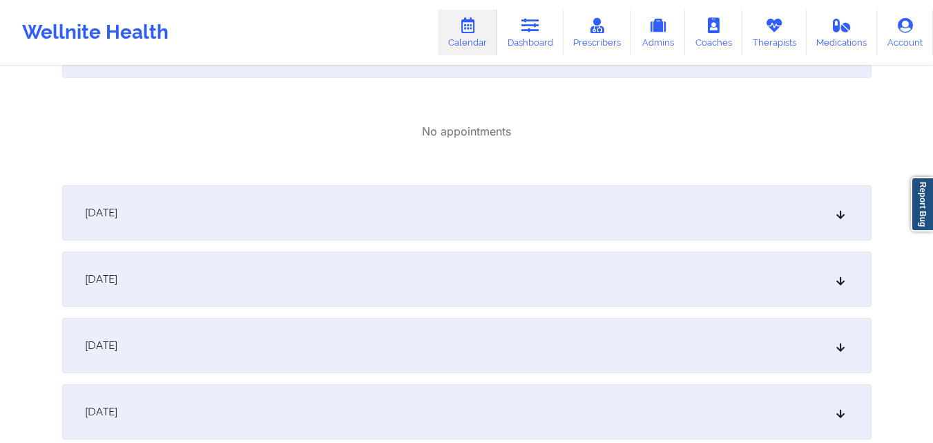
click at [447, 216] on div "October 3, 2025" at bounding box center [466, 212] width 809 height 55
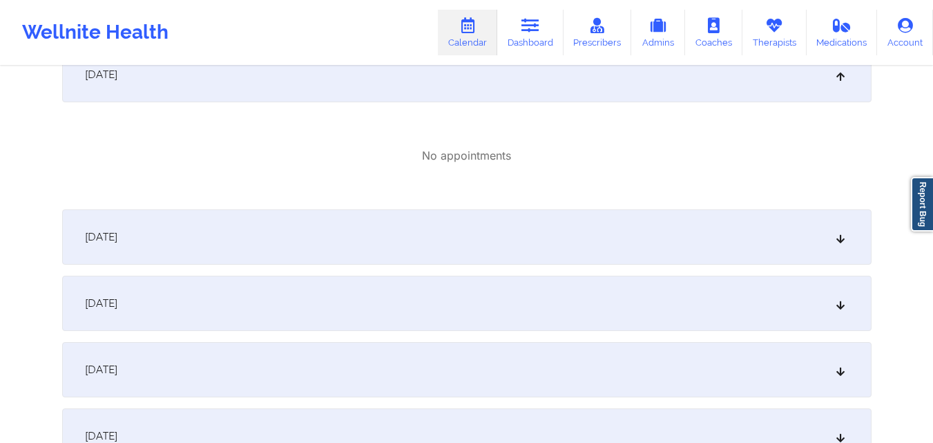
click at [444, 249] on div "October 4, 2025" at bounding box center [466, 236] width 809 height 55
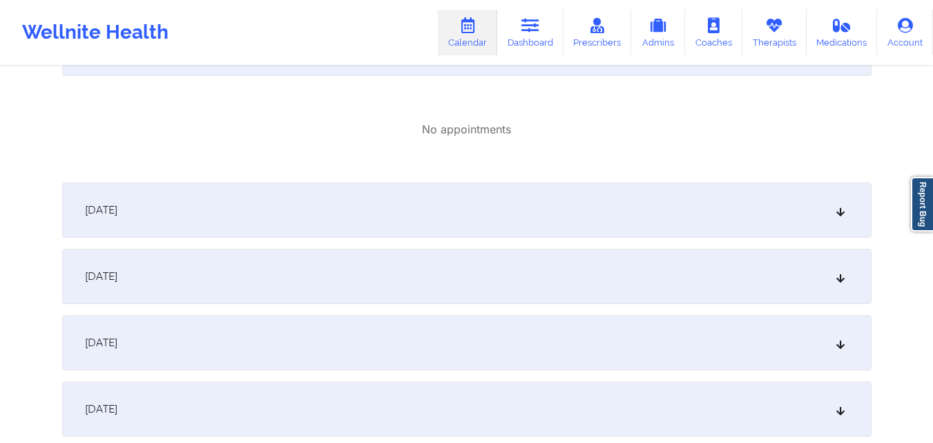
scroll to position [760, 0]
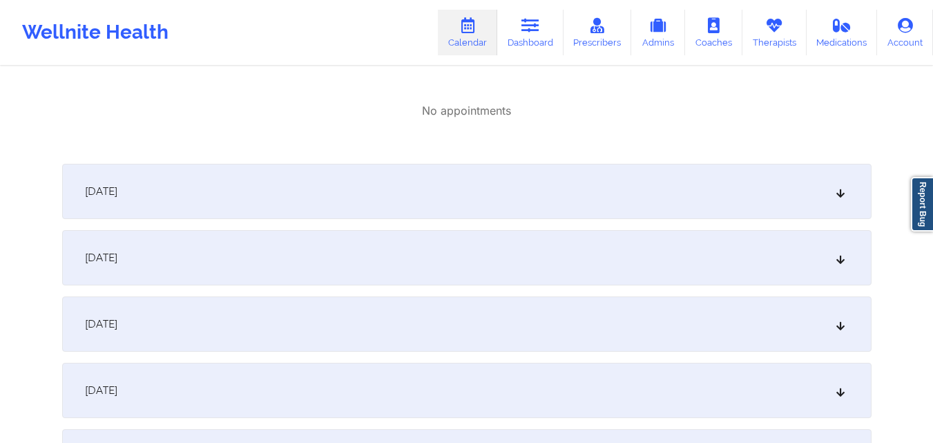
click at [430, 193] on div "October 5, 2025" at bounding box center [466, 191] width 809 height 55
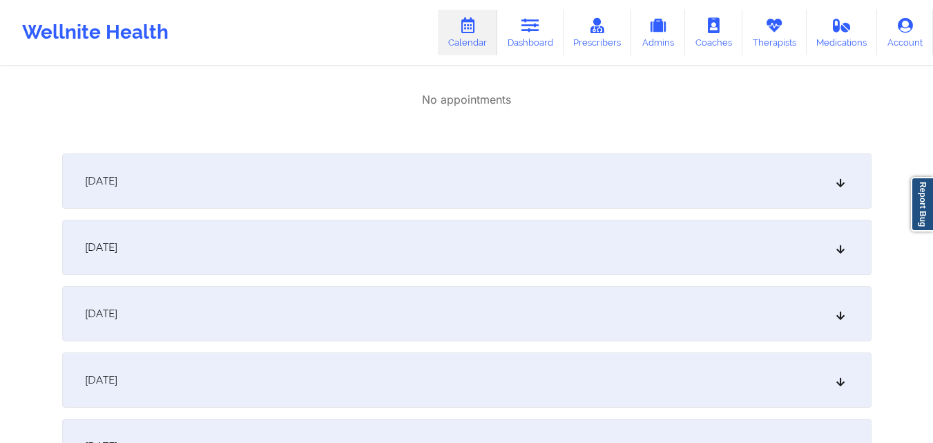
scroll to position [967, 0]
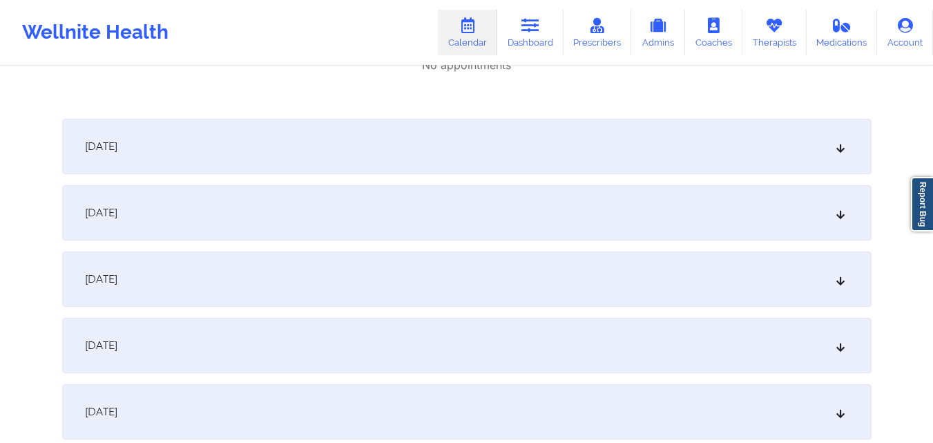
click at [438, 144] on div "October 6, 2025" at bounding box center [466, 146] width 809 height 55
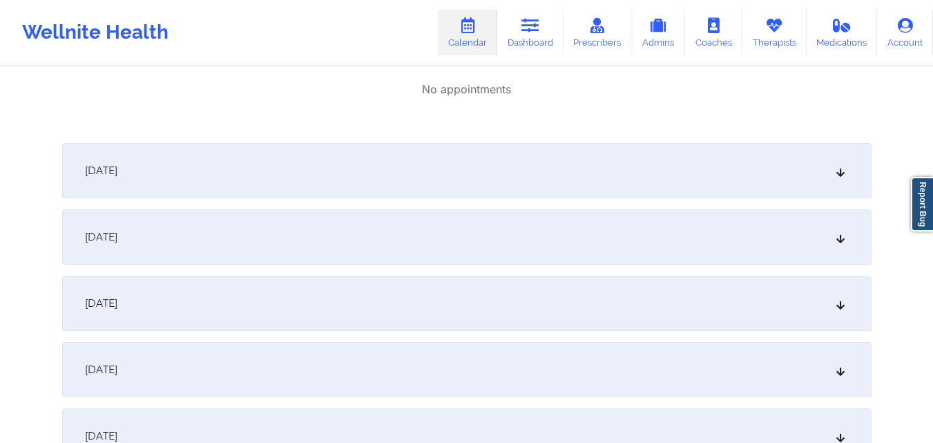
click at [459, 173] on div "October 7, 2025" at bounding box center [466, 170] width 809 height 55
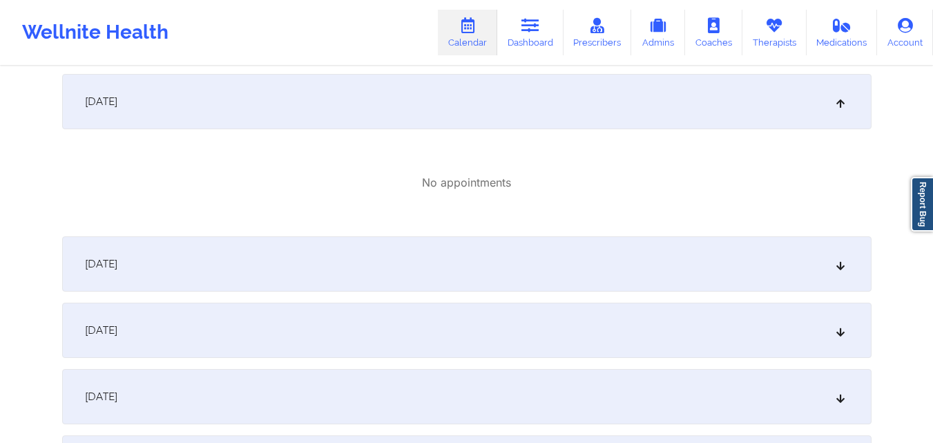
scroll to position [1312, 0]
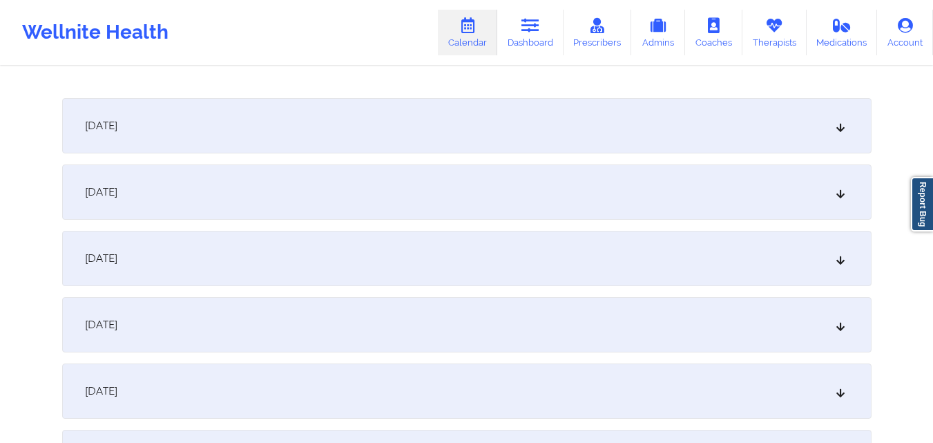
click at [459, 106] on div "October 8, 2025" at bounding box center [466, 125] width 809 height 55
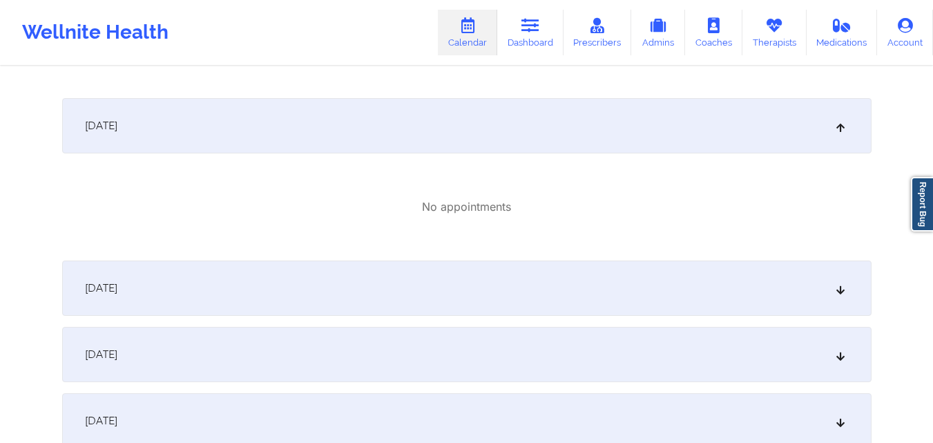
click at [463, 297] on div "October 9, 2025" at bounding box center [466, 287] width 809 height 55
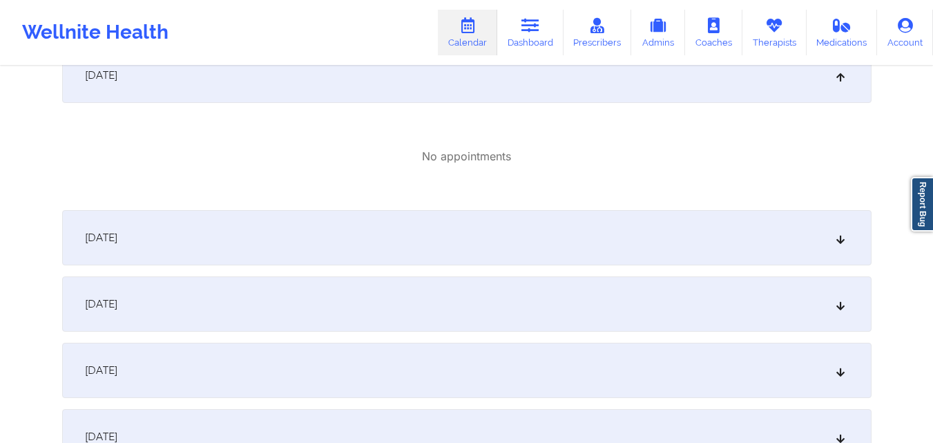
scroll to position [1588, 0]
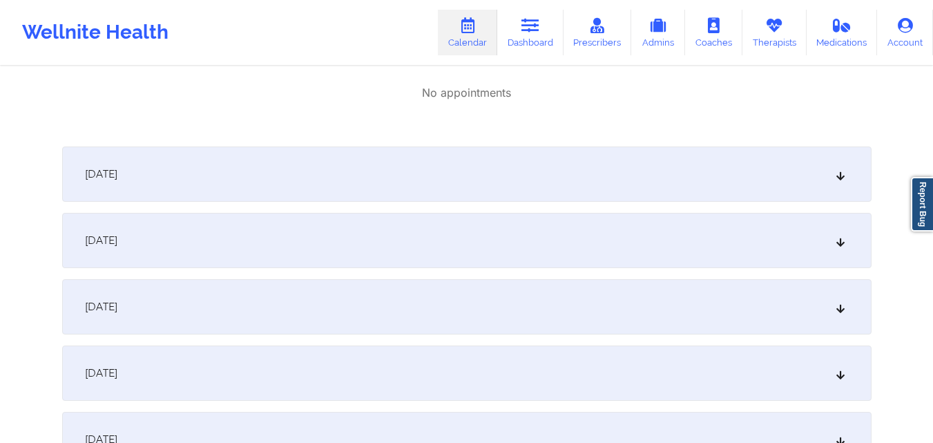
click at [476, 166] on div "October 10, 2025" at bounding box center [466, 173] width 809 height 55
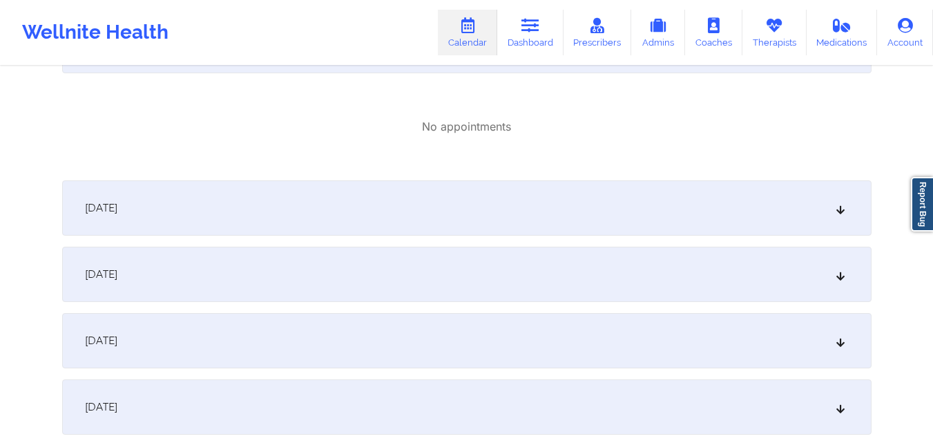
scroll to position [1726, 0]
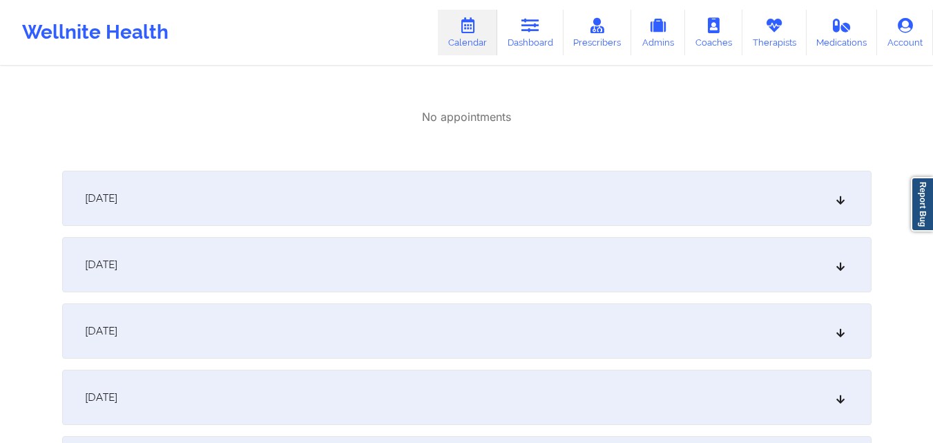
click at [461, 204] on div "October 11, 2025" at bounding box center [466, 198] width 809 height 55
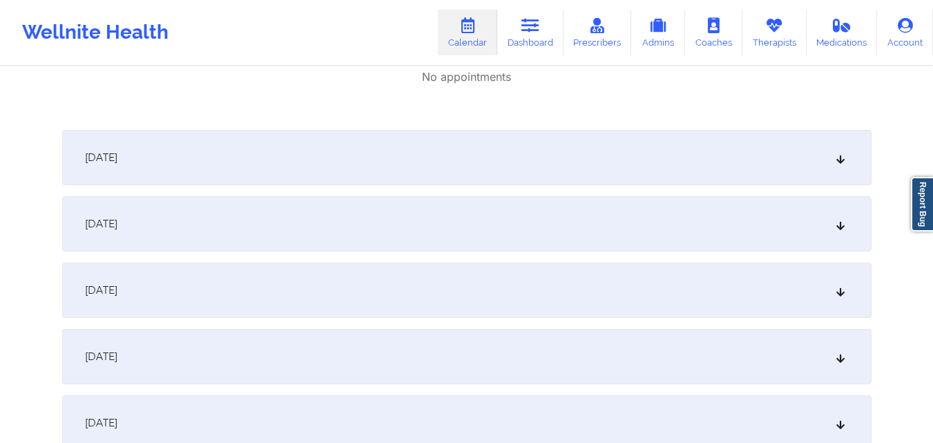
scroll to position [1979, 0]
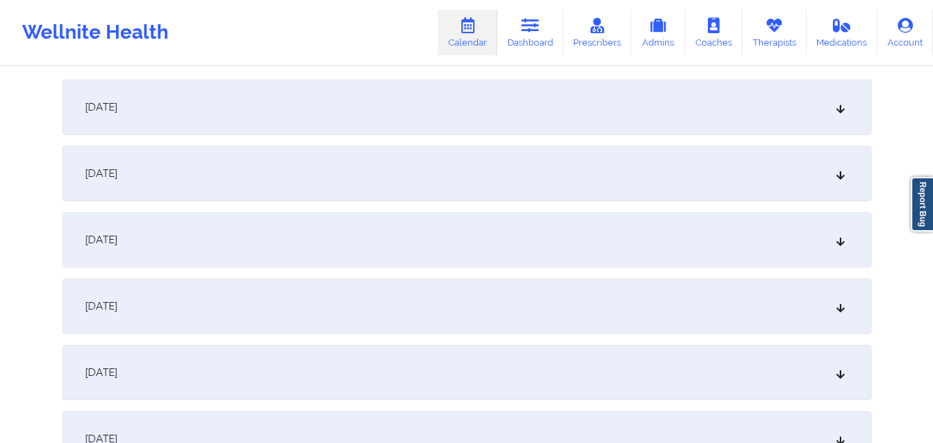
click at [447, 103] on div "October 12, 2025" at bounding box center [466, 106] width 809 height 55
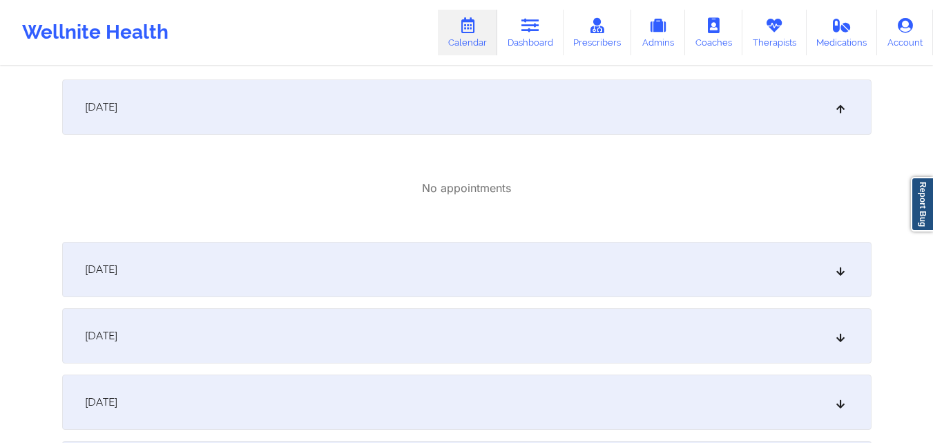
click at [449, 260] on div "October 13, 2025" at bounding box center [466, 269] width 809 height 55
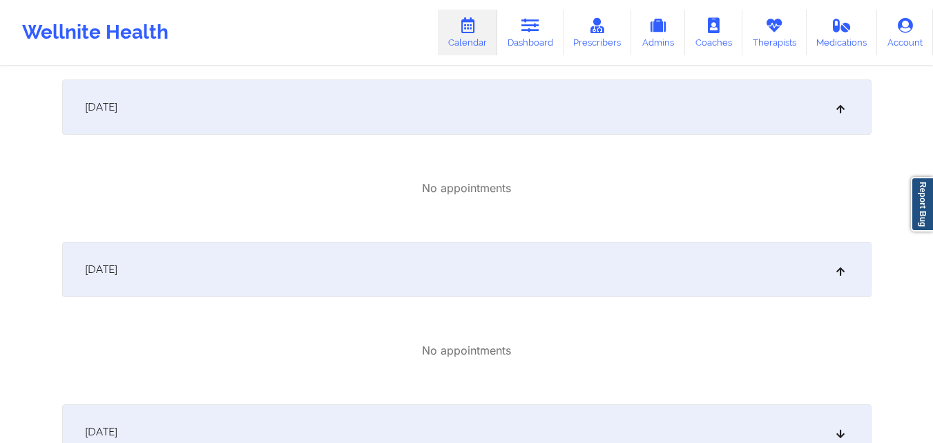
scroll to position [2117, 0]
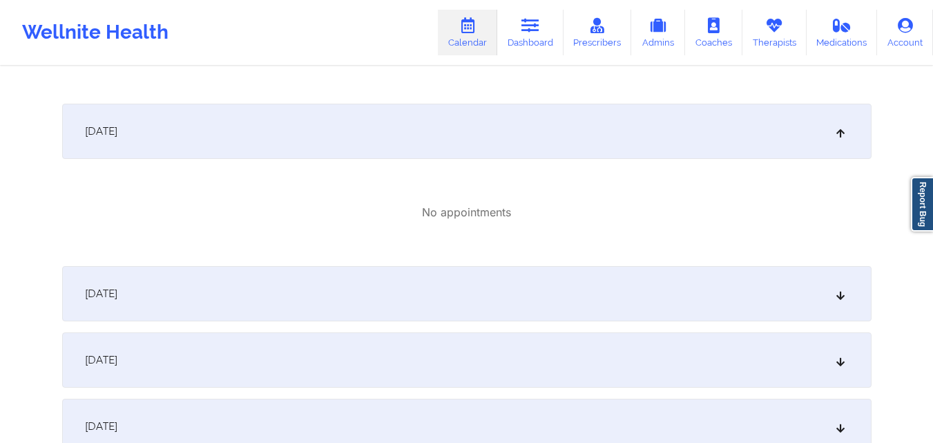
click at [458, 281] on div "October 14, 2025" at bounding box center [466, 293] width 809 height 55
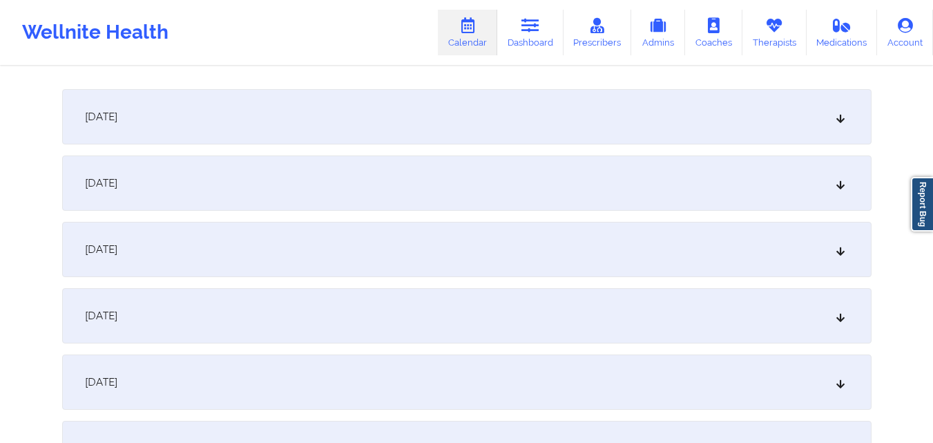
scroll to position [2462, 0]
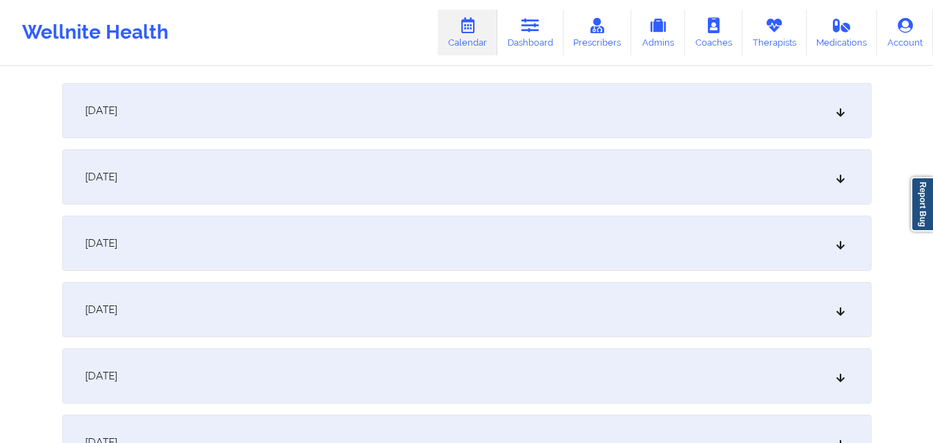
click at [460, 101] on div "October 15, 2025" at bounding box center [466, 110] width 809 height 55
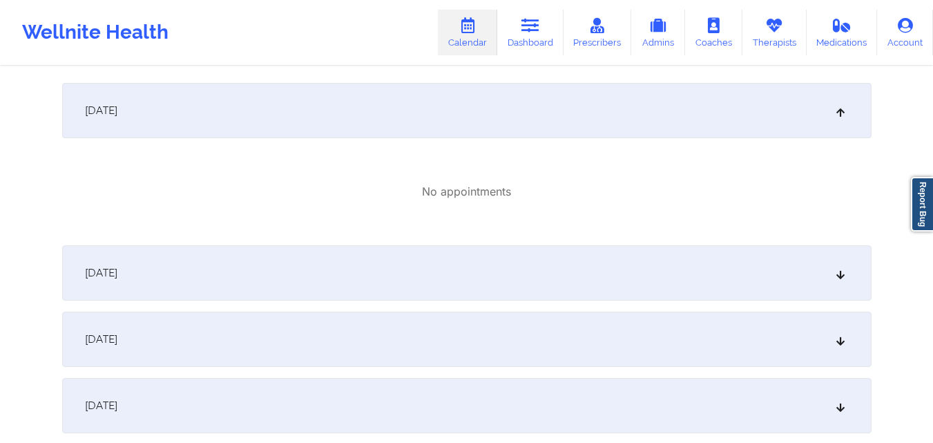
click at [466, 293] on div "October 16, 2025" at bounding box center [466, 272] width 809 height 55
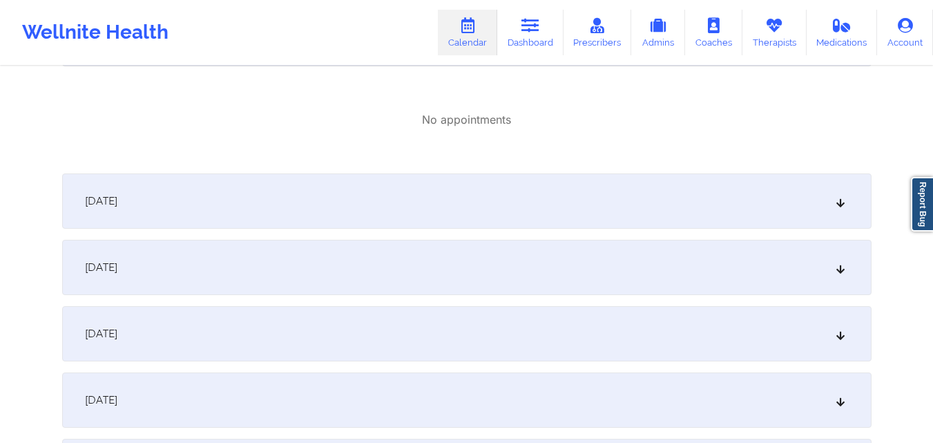
scroll to position [2738, 0]
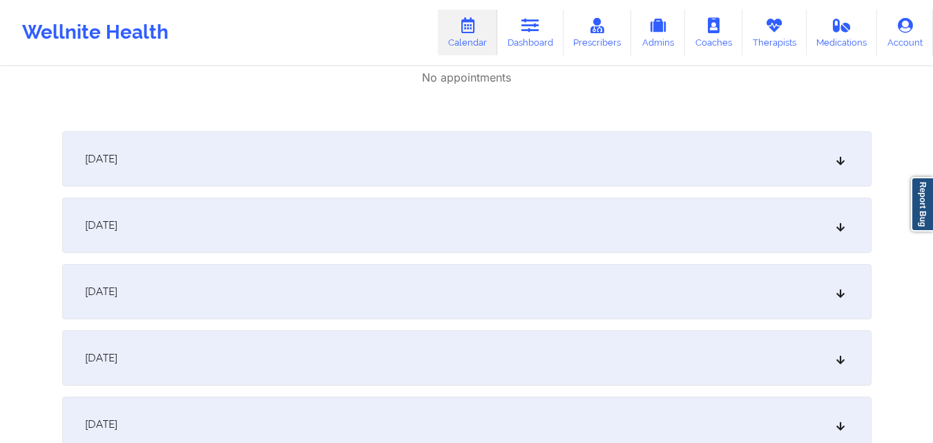
click at [450, 148] on div "October 17, 2025" at bounding box center [466, 158] width 809 height 55
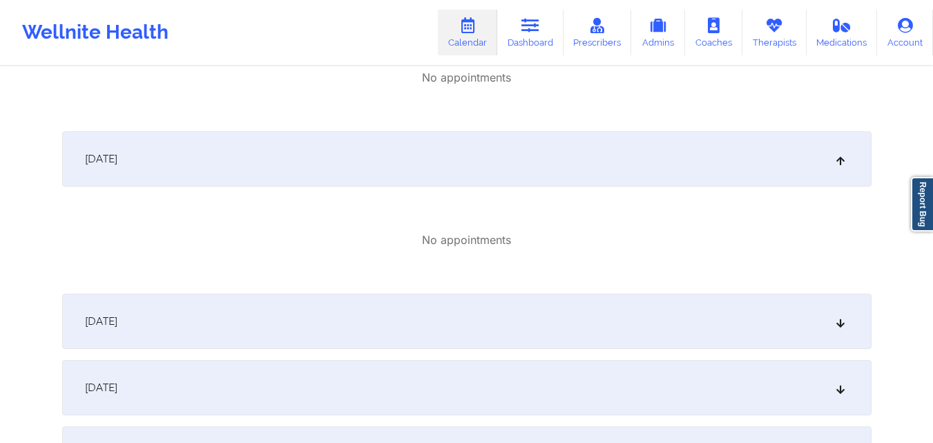
click at [491, 323] on div "October 18, 2025" at bounding box center [466, 320] width 809 height 55
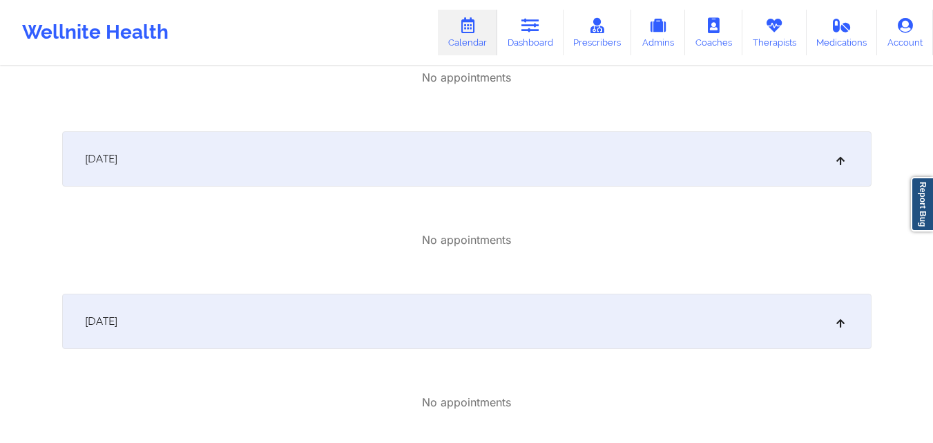
scroll to position [3015, 0]
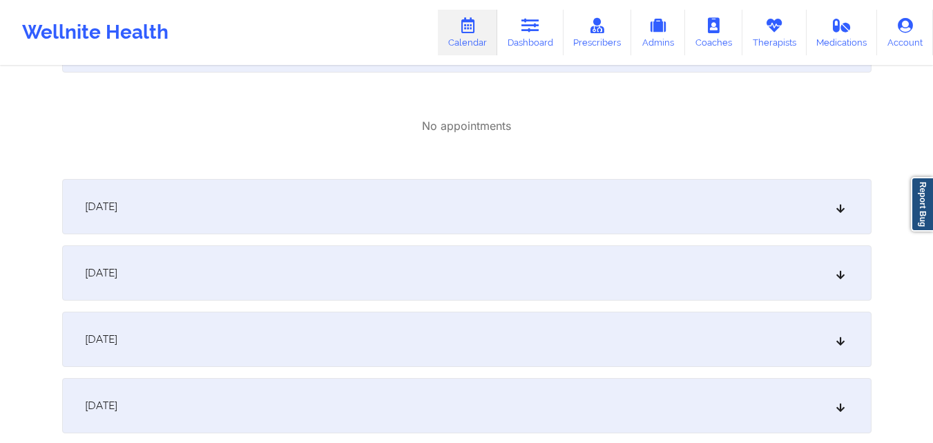
click at [472, 187] on div "October 19, 2025" at bounding box center [466, 206] width 809 height 55
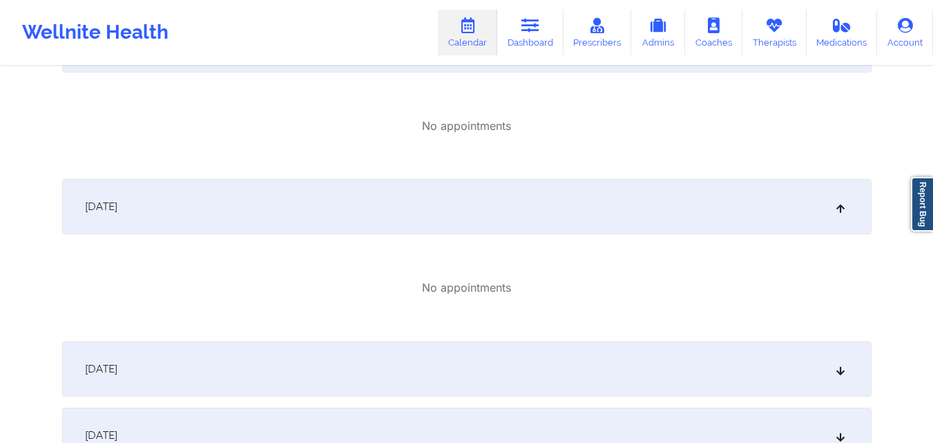
click at [480, 362] on div "October 20, 2025" at bounding box center [466, 368] width 809 height 55
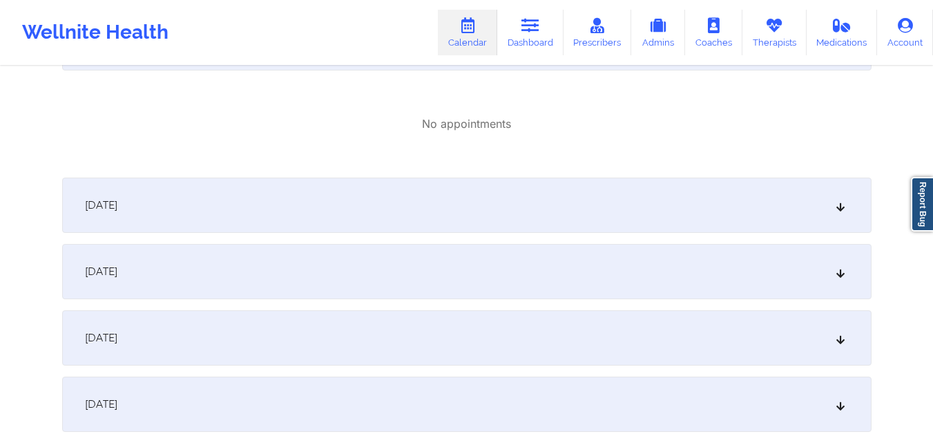
scroll to position [3360, 0]
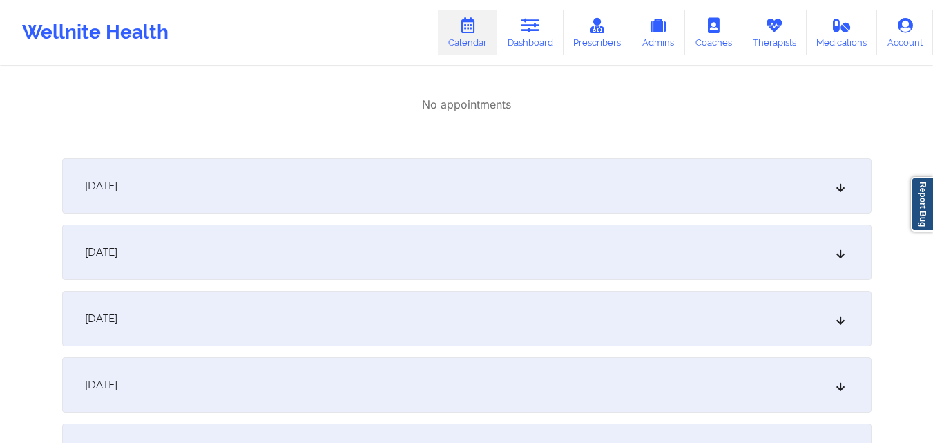
click at [535, 174] on div "October 21, 2025" at bounding box center [466, 185] width 809 height 55
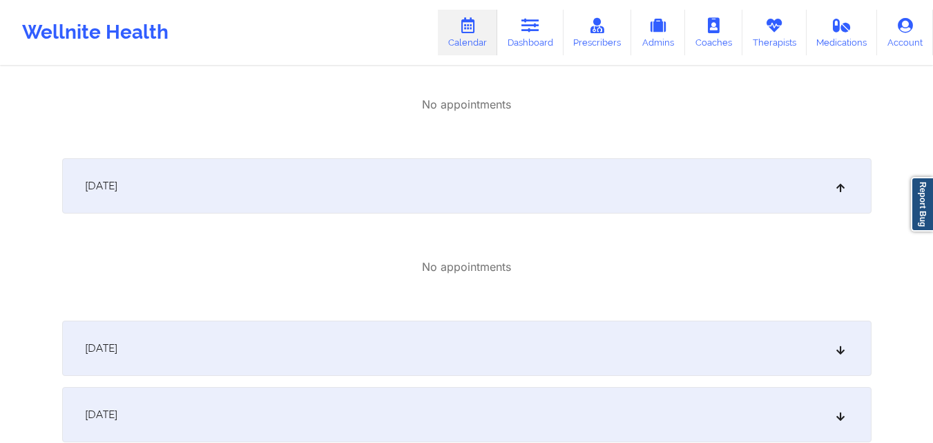
click at [490, 345] on div "October 22, 2025" at bounding box center [466, 347] width 809 height 55
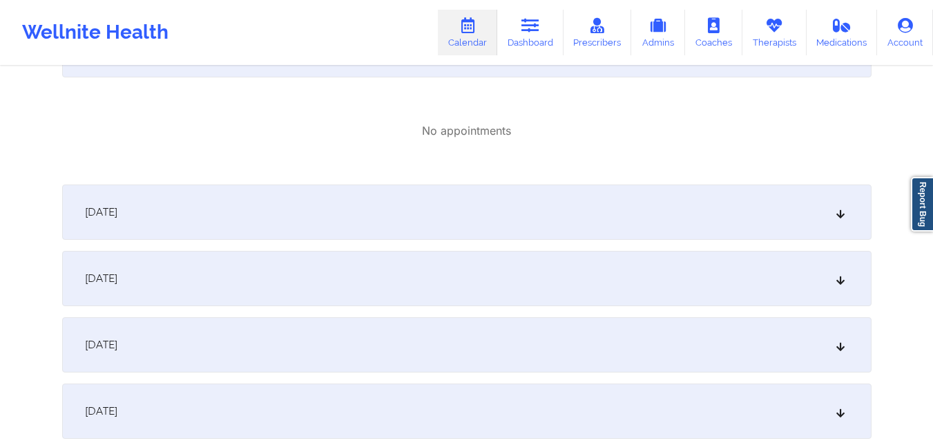
scroll to position [3636, 0]
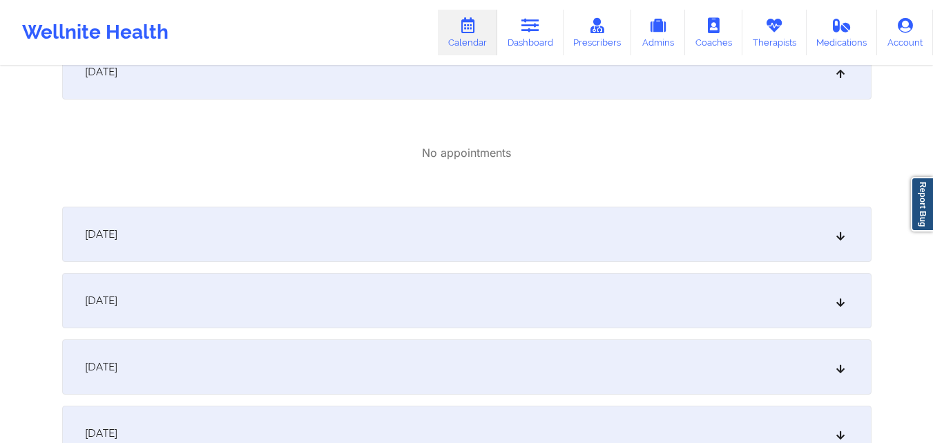
click at [533, 224] on div "October 23, 2025" at bounding box center [466, 233] width 809 height 55
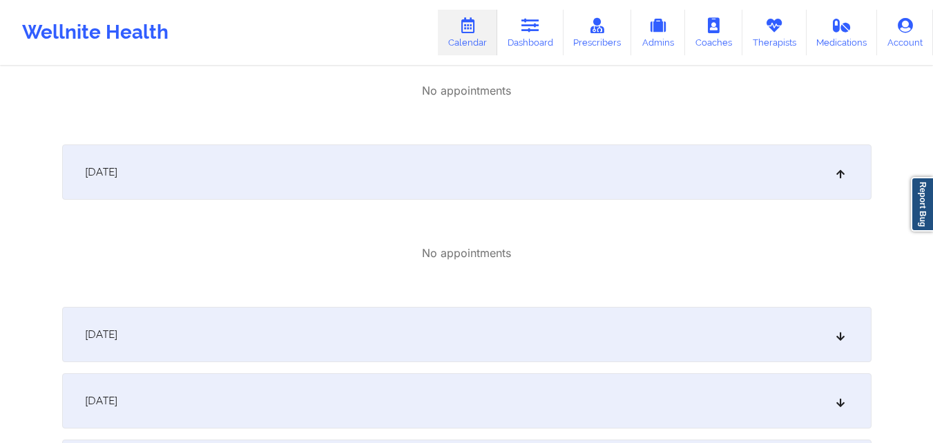
scroll to position [3774, 0]
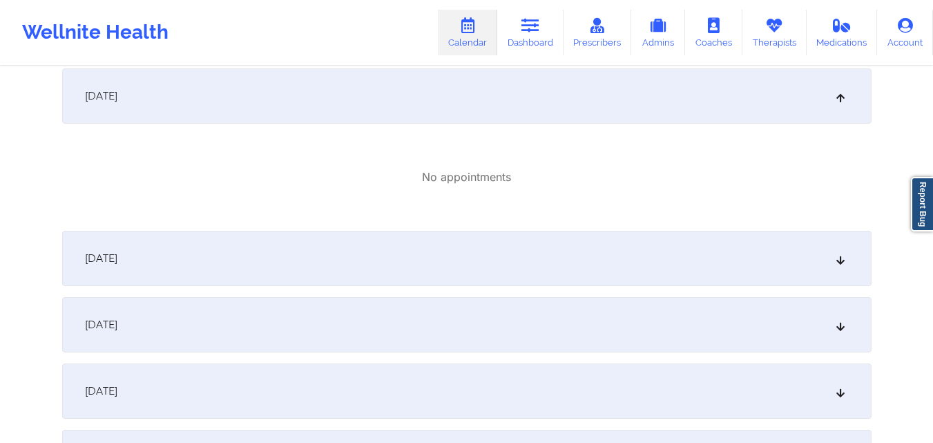
click at [514, 242] on div "October 24, 2025" at bounding box center [466, 258] width 809 height 55
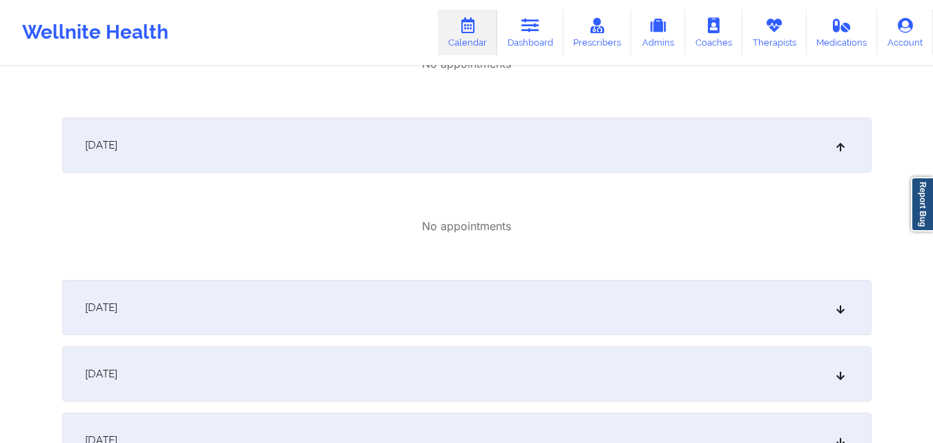
scroll to position [4050, 0]
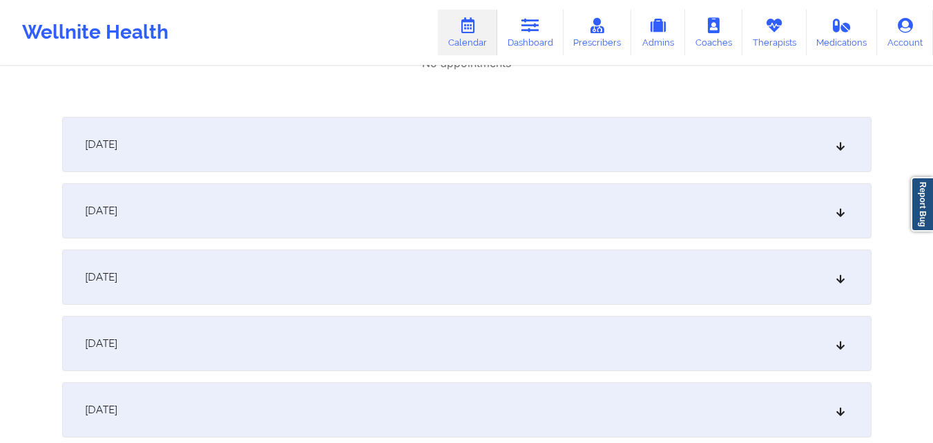
click at [581, 156] on div "October 25, 2025" at bounding box center [466, 144] width 809 height 55
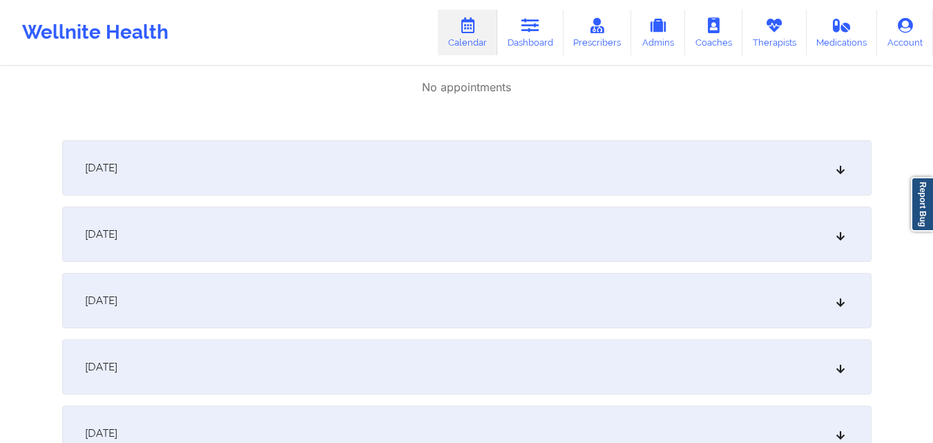
click at [530, 166] on div "October 26, 2025" at bounding box center [466, 167] width 809 height 55
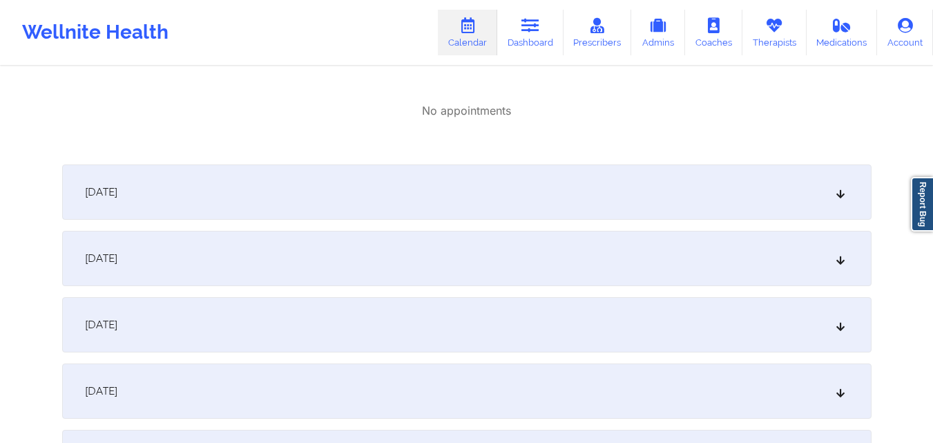
click at [543, 178] on div "October 27, 2025" at bounding box center [466, 191] width 809 height 55
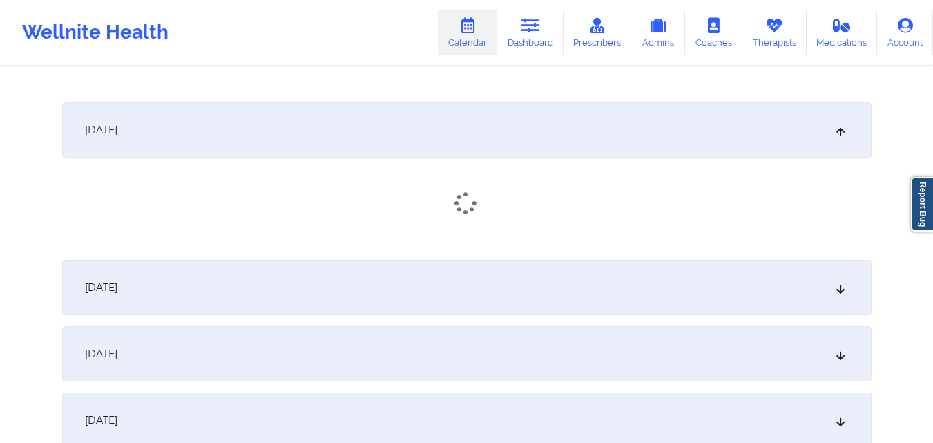
scroll to position [4534, 0]
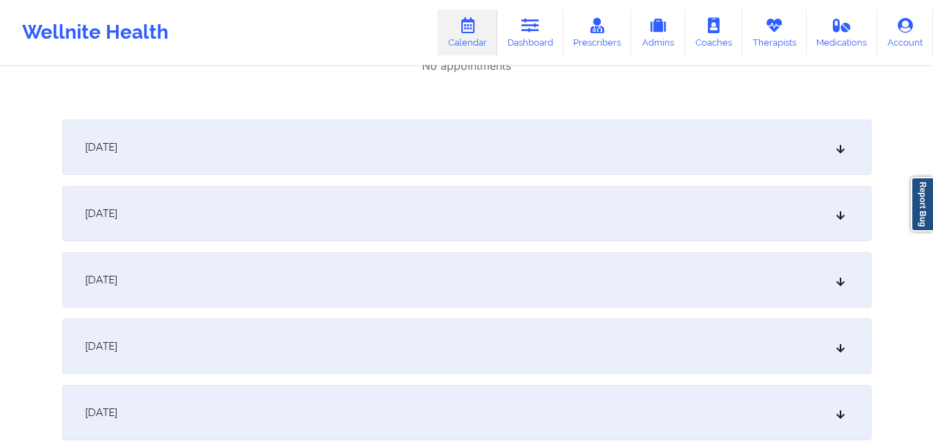
click at [543, 139] on div "October 28, 2025" at bounding box center [466, 146] width 809 height 55
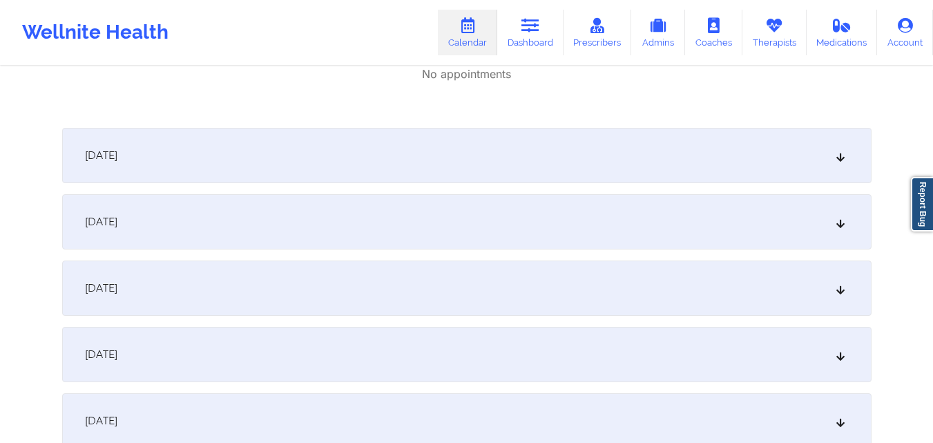
scroll to position [4741, 0]
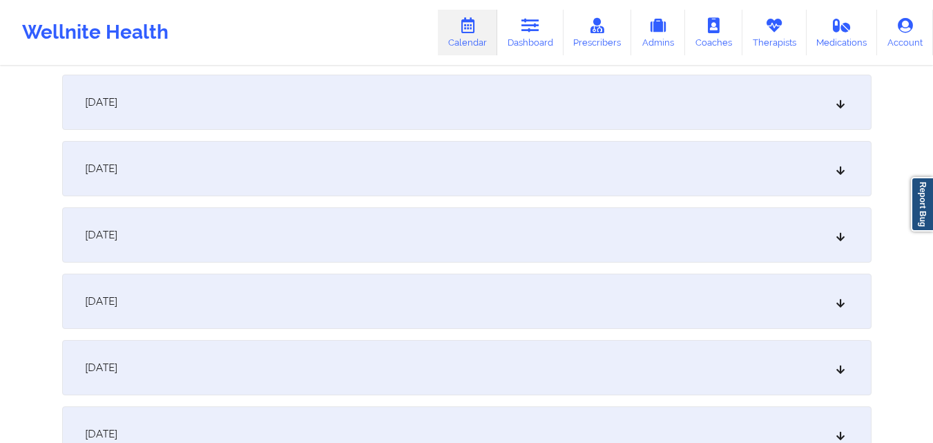
click at [538, 104] on div "October 29, 2025" at bounding box center [466, 102] width 809 height 55
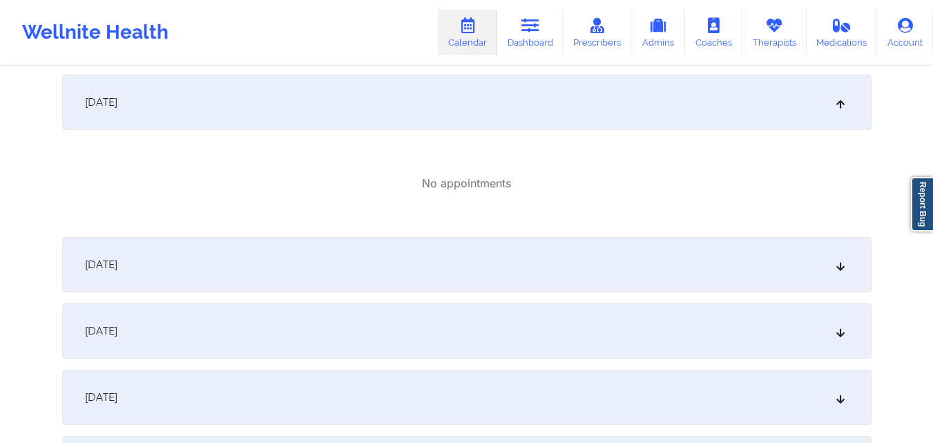
click at [549, 264] on div "October 30, 2025" at bounding box center [466, 264] width 809 height 55
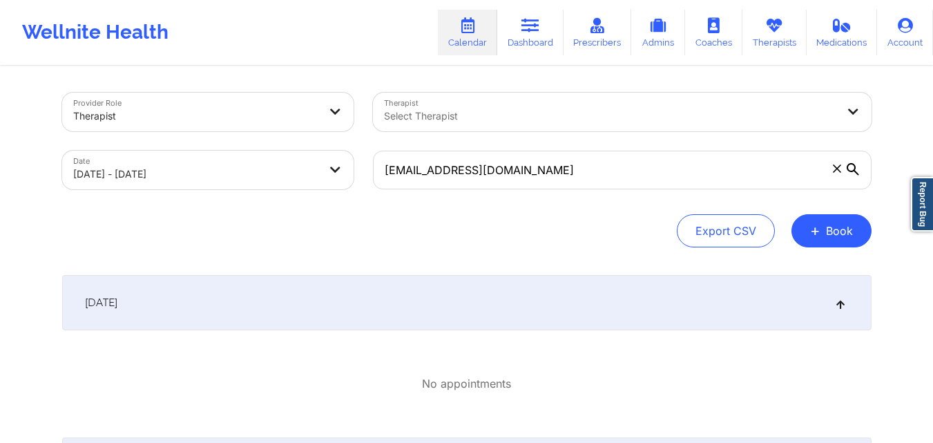
scroll to position [0, 0]
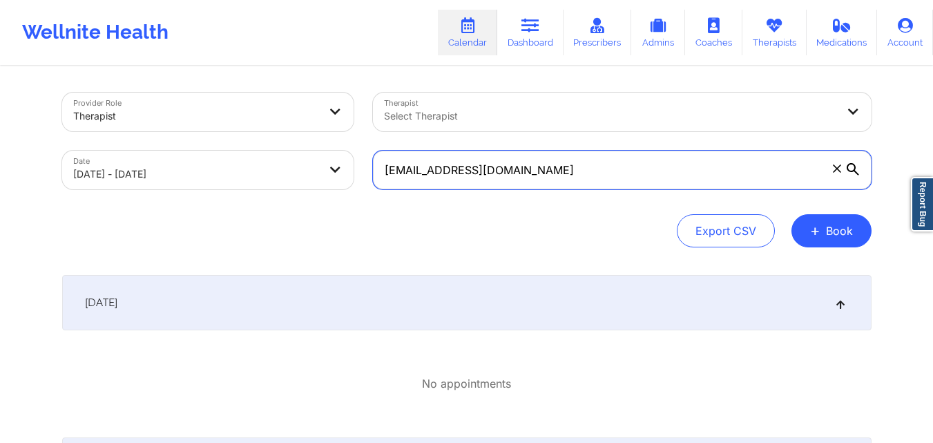
click at [554, 171] on input "mareesasantos91@gmail.com" at bounding box center [622, 170] width 499 height 39
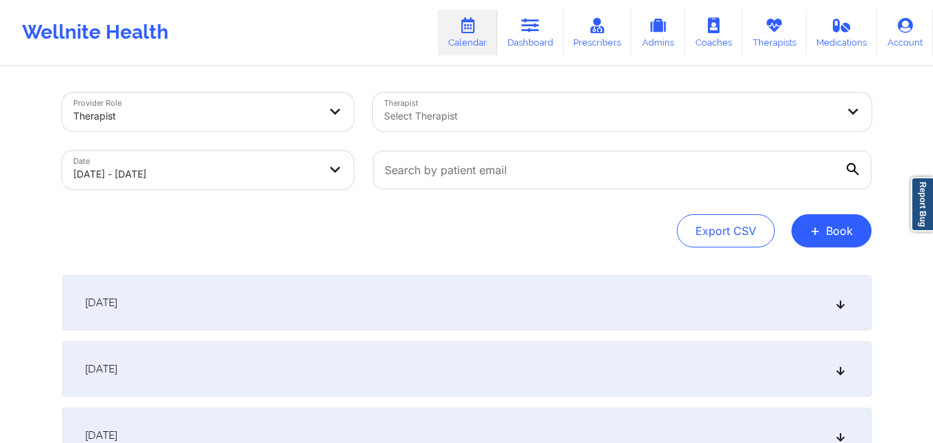
click at [532, 119] on div at bounding box center [610, 116] width 453 height 17
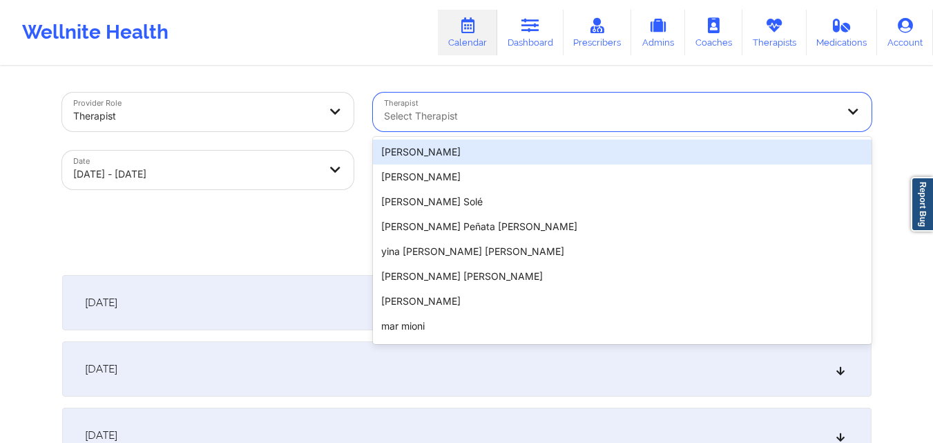
paste input "Marcia Spencer"
type input "Marcia Spencer"
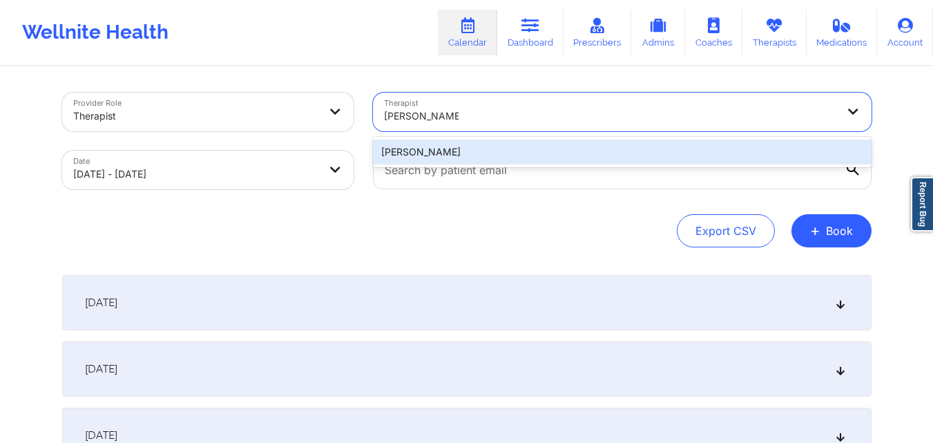
click at [524, 144] on div "Marcia Spencer" at bounding box center [622, 151] width 499 height 25
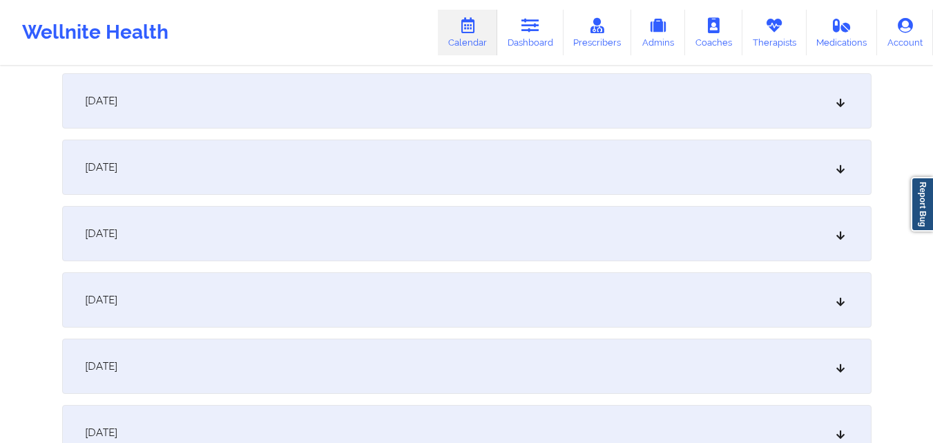
scroll to position [276, 0]
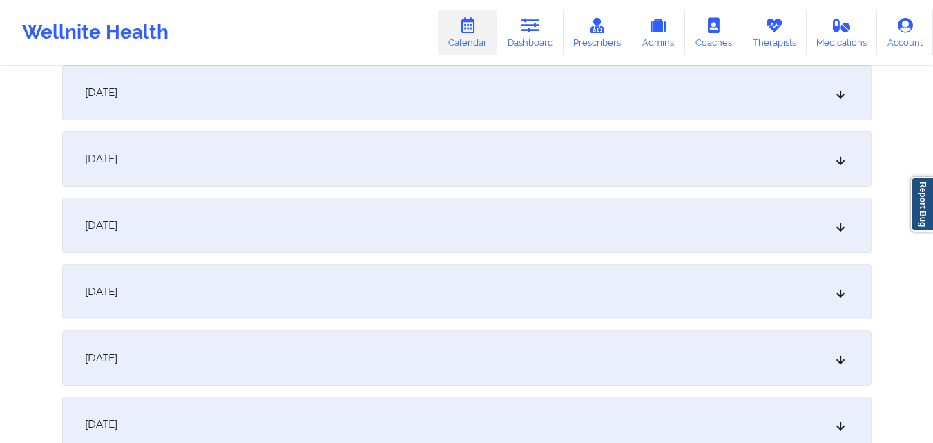
click at [445, 175] on div "October 3, 2025" at bounding box center [466, 158] width 809 height 55
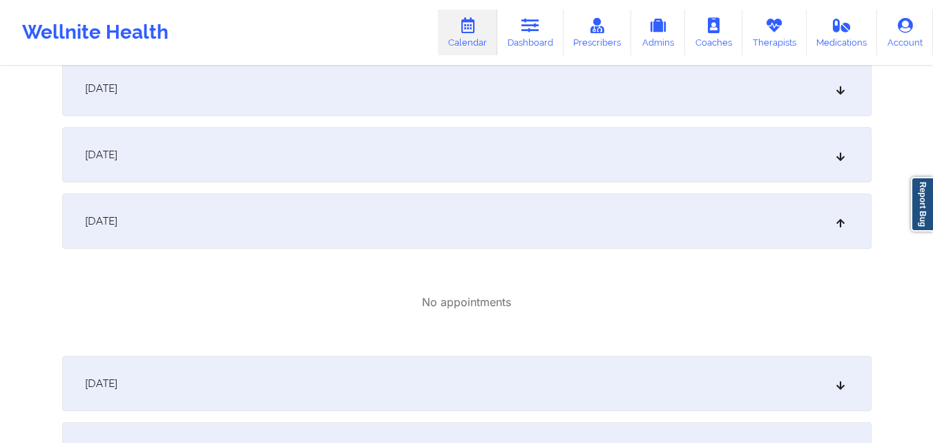
scroll to position [138, 0]
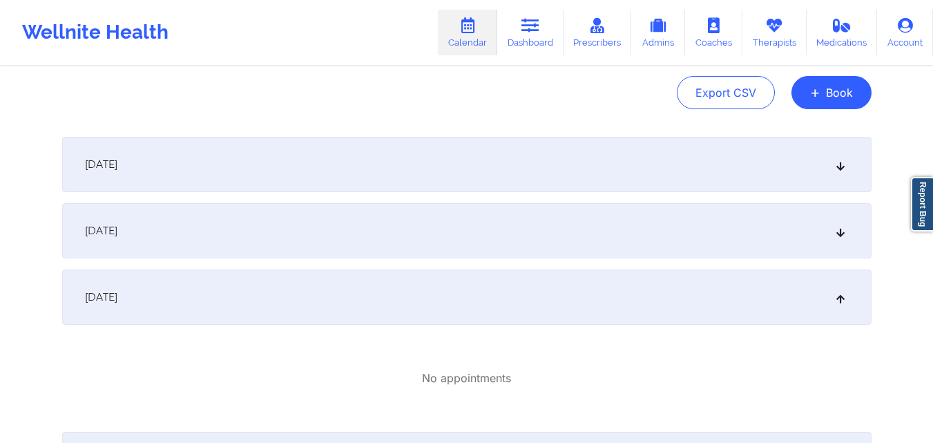
click at [432, 220] on div "October 2, 2025" at bounding box center [466, 230] width 809 height 55
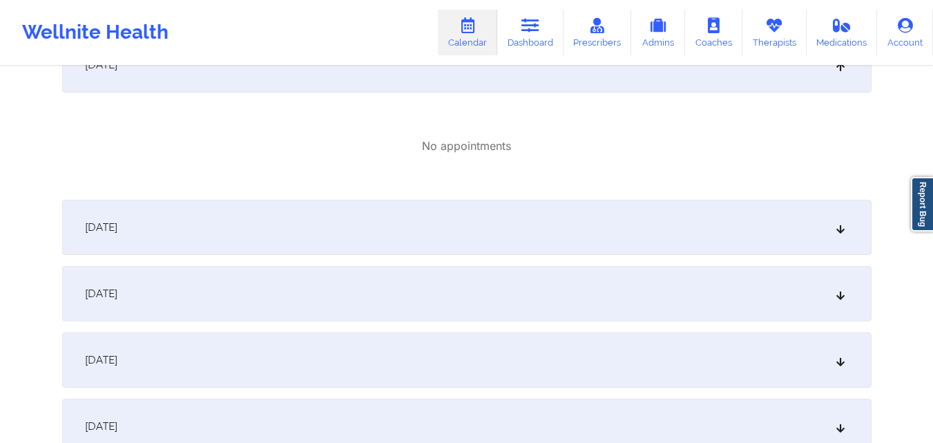
scroll to position [552, 0]
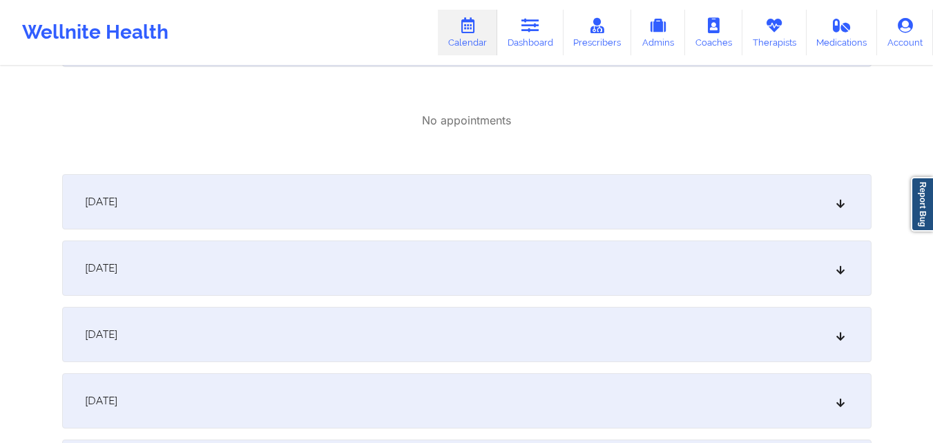
click at [483, 223] on div "October 4, 2025" at bounding box center [466, 201] width 809 height 55
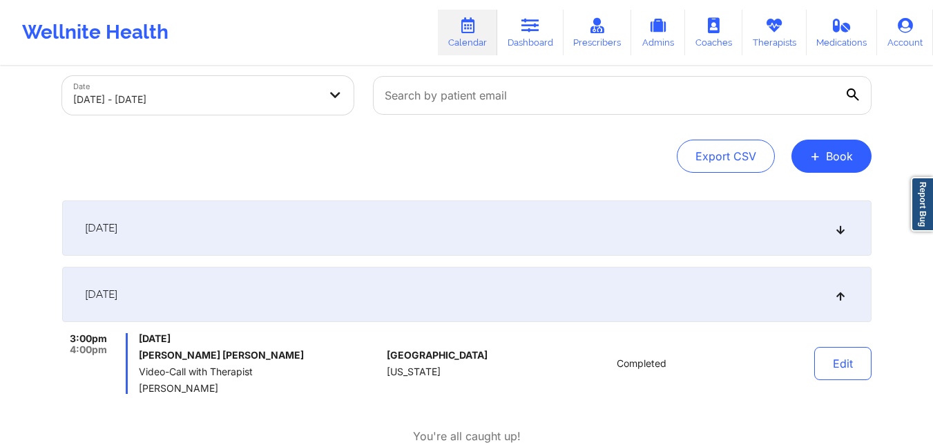
scroll to position [0, 0]
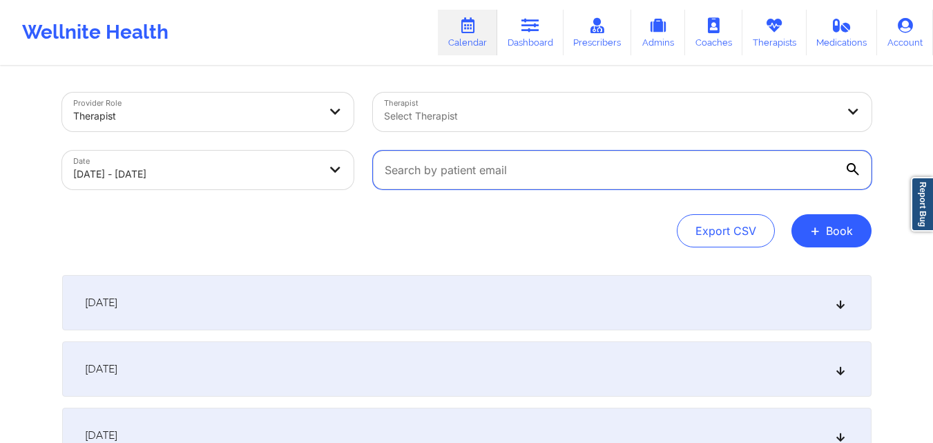
click at [703, 162] on input "text" at bounding box center [622, 170] width 499 height 39
paste input "mareesasantos91@gmail.com"
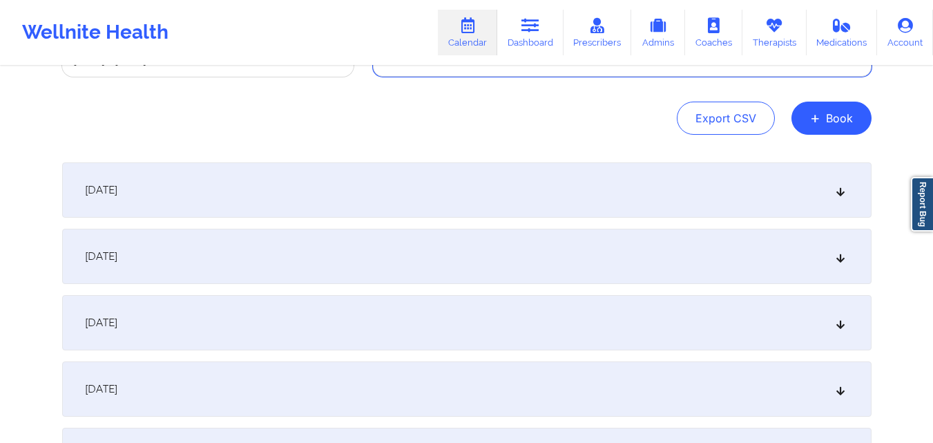
scroll to position [138, 0]
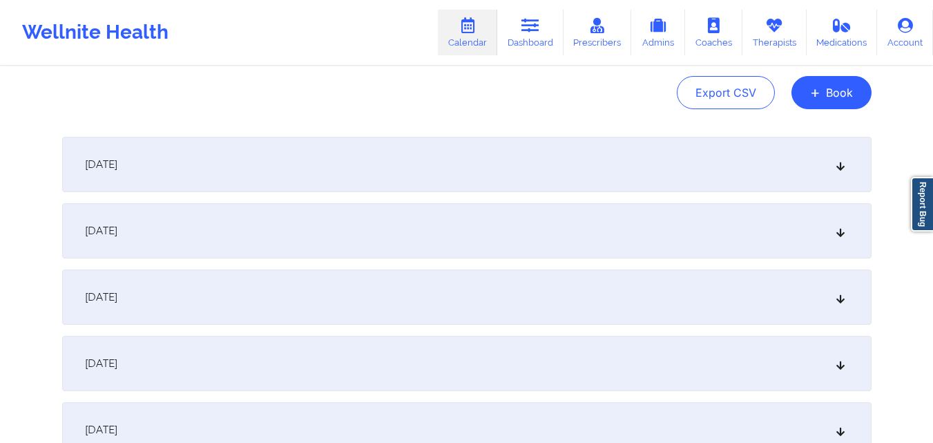
type input "mareesasantos91@gmail.com"
click at [509, 288] on div "October 3, 2025" at bounding box center [466, 296] width 809 height 55
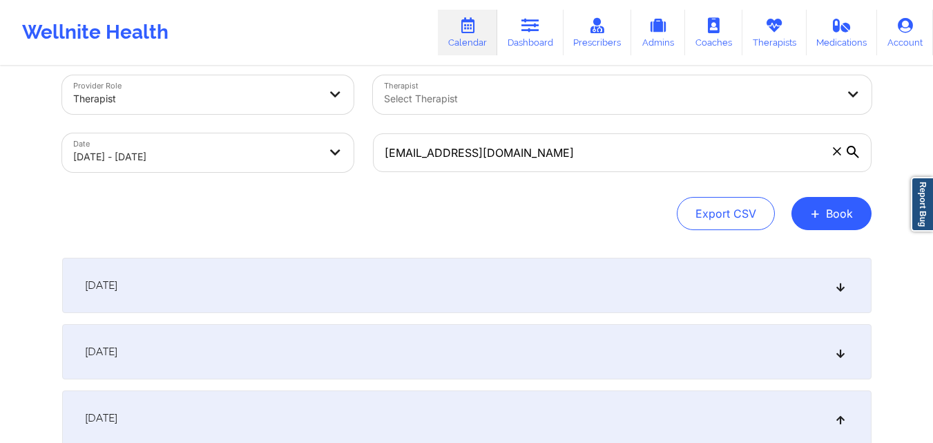
scroll to position [0, 0]
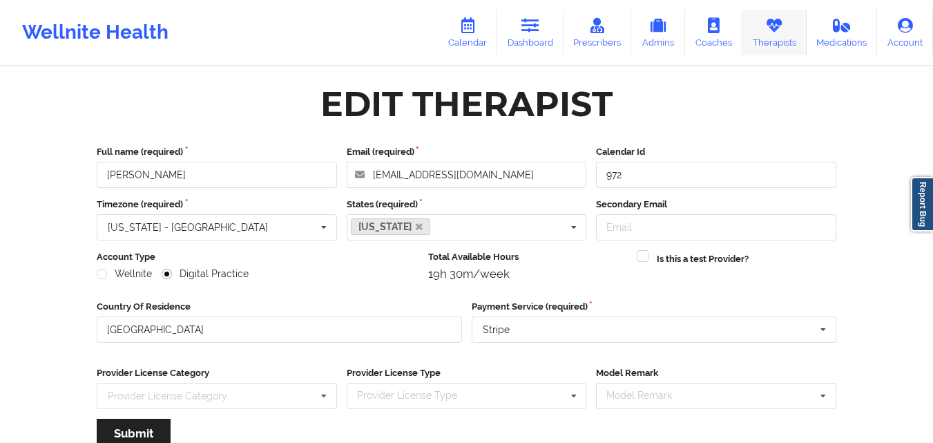
click at [777, 41] on link "Therapists" at bounding box center [774, 33] width 64 height 46
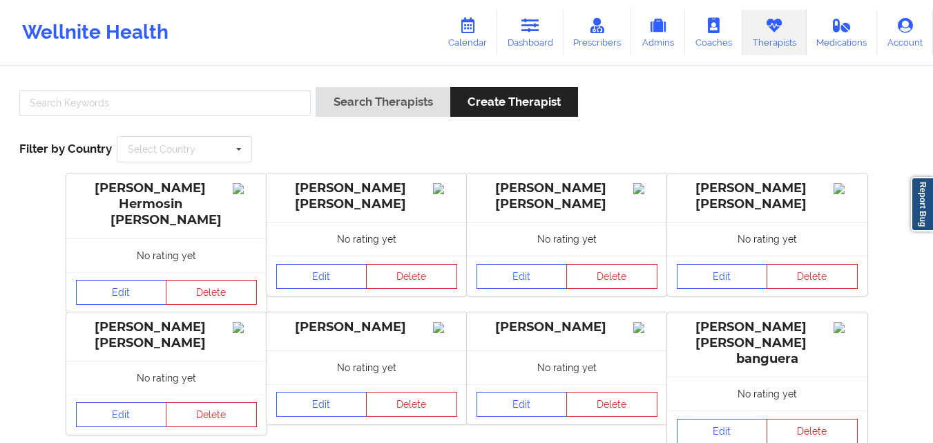
click at [240, 116] on div at bounding box center [164, 106] width 301 height 39
click at [241, 88] on div at bounding box center [164, 106] width 301 height 39
click at [240, 101] on input "text" at bounding box center [164, 103] width 291 height 26
type input "[PERSON_NAME]"
click at [316, 87] on button "Search Therapists" at bounding box center [383, 102] width 134 height 30
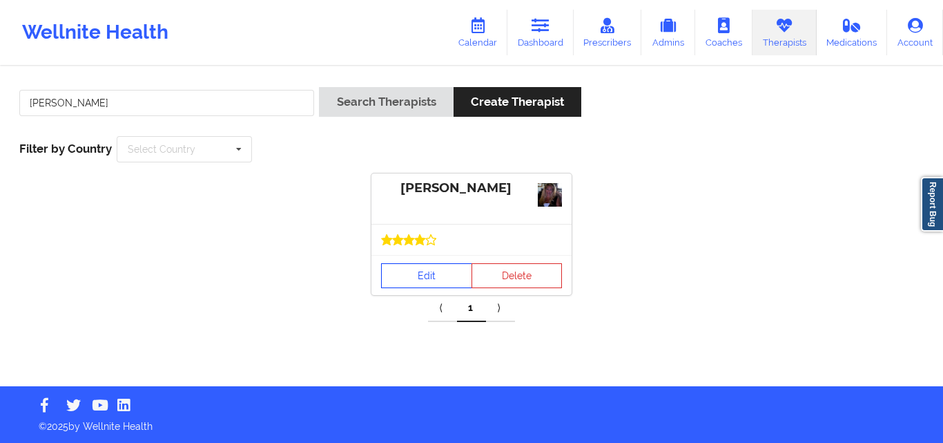
click at [441, 263] on link "Edit" at bounding box center [426, 275] width 91 height 25
